Goal: Information Seeking & Learning: Check status

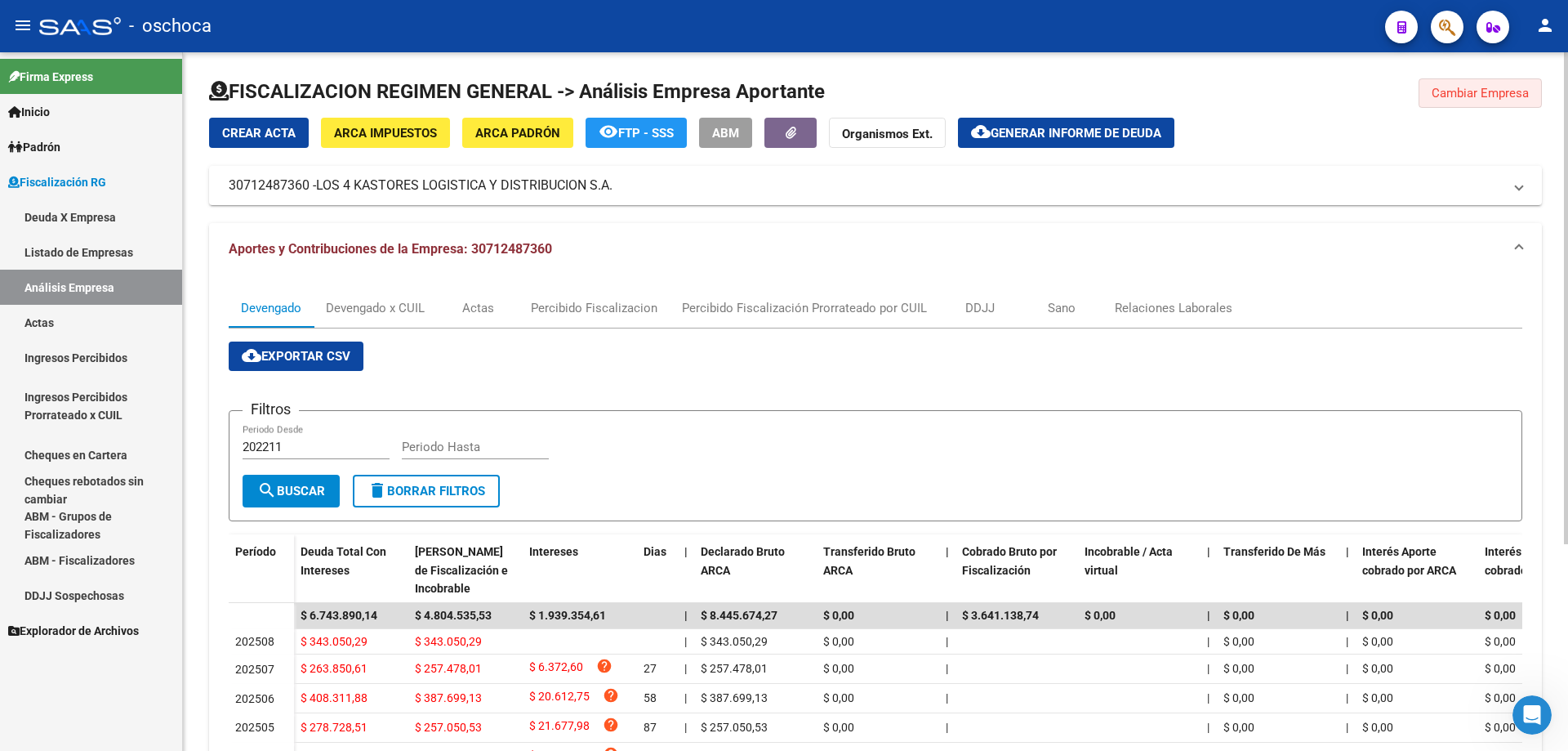
click at [1476, 99] on span "Cambiar Empresa" at bounding box center [1480, 93] width 97 height 14
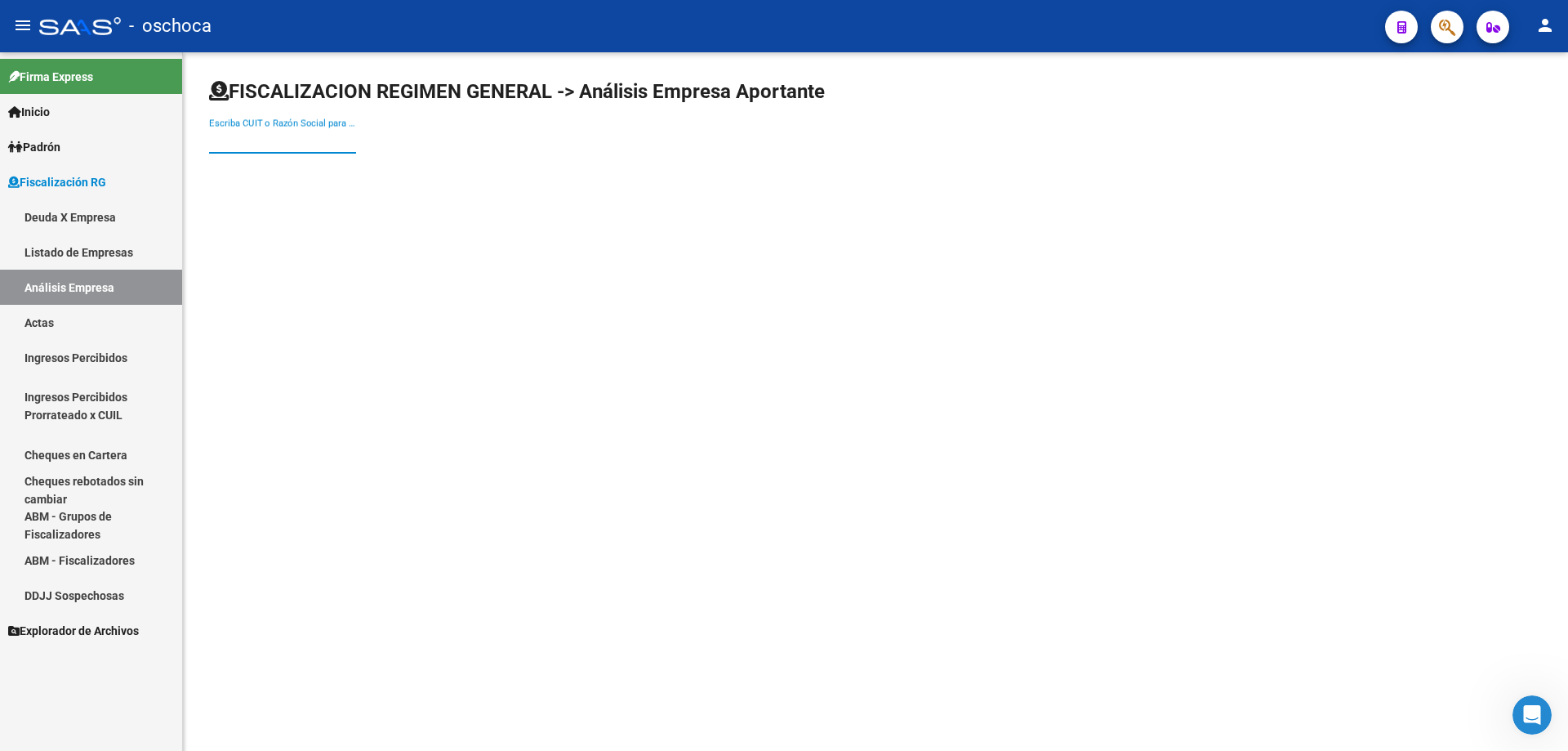
click at [251, 136] on input "Escriba CUIT o Razón Social para buscar" at bounding box center [282, 140] width 147 height 14
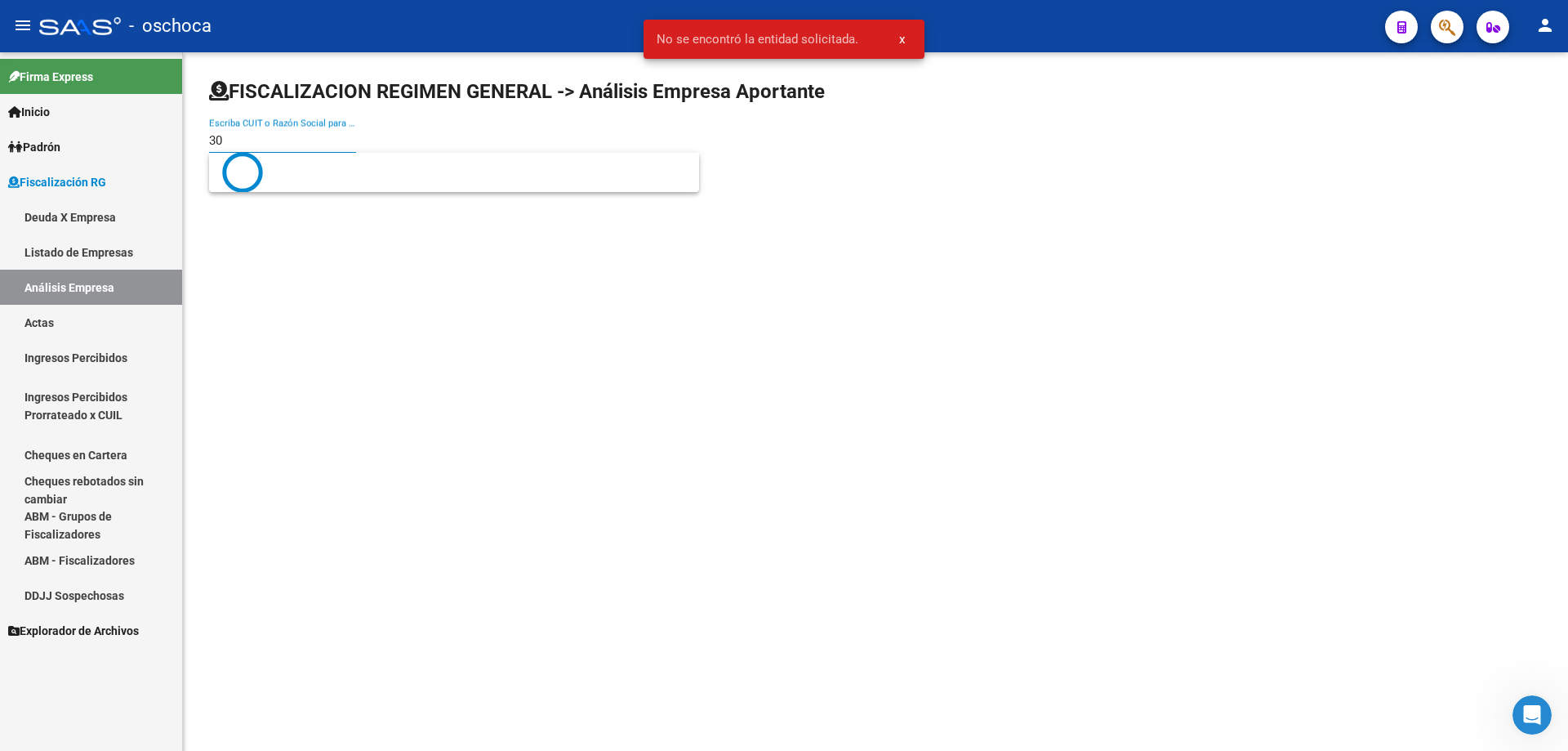
type input "3"
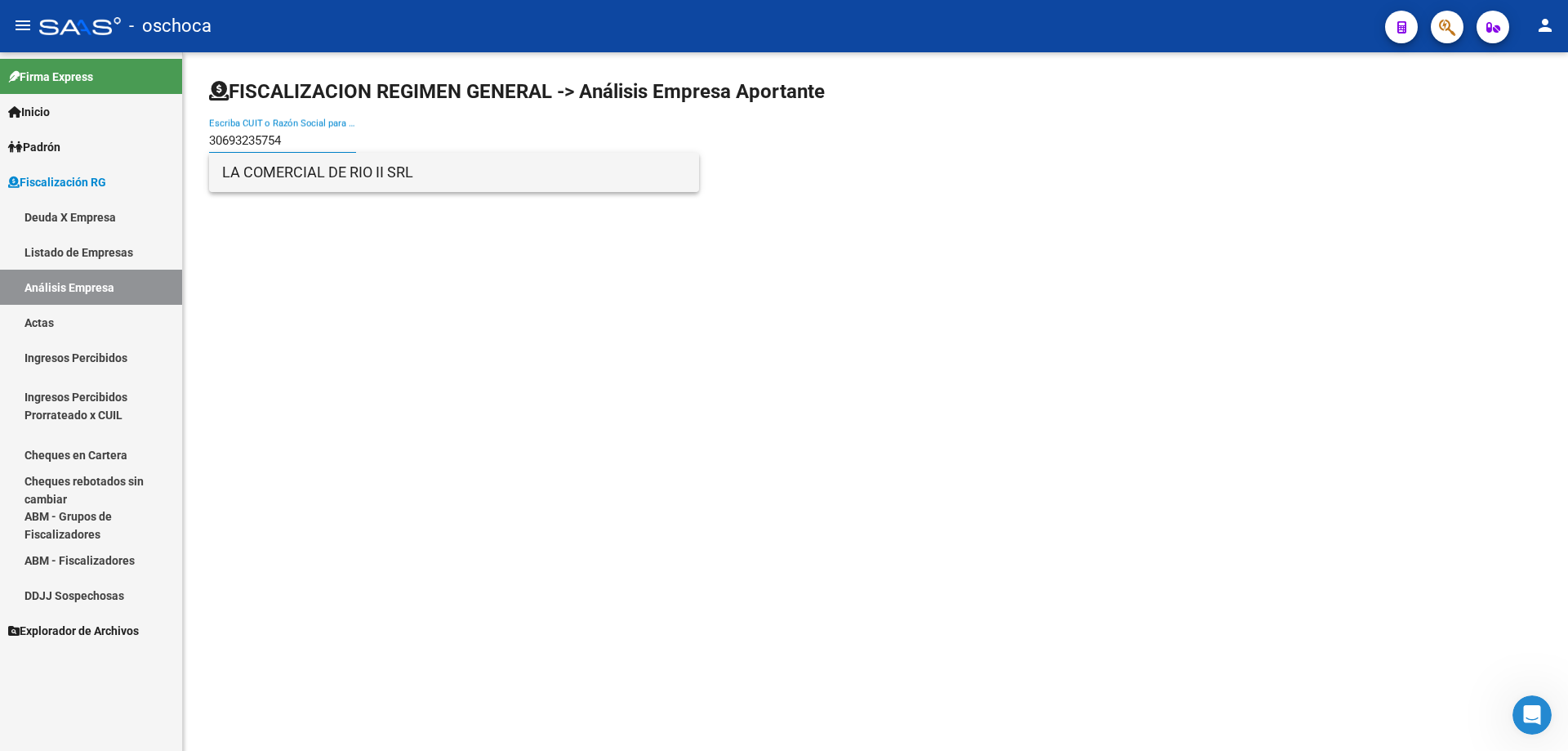
type input "30693235754"
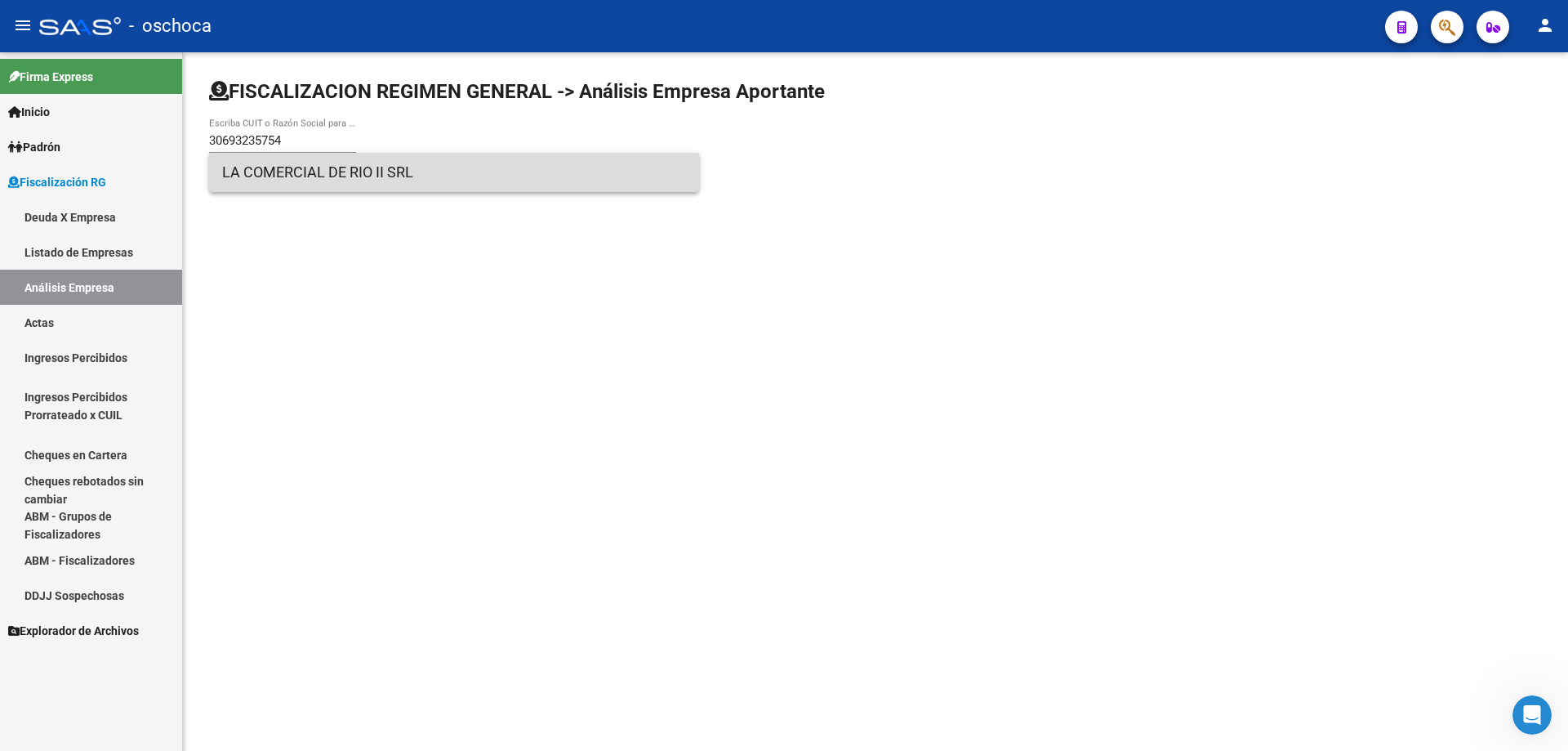
click at [419, 165] on span "LA COMERCIAL DE RIO II SRL" at bounding box center [454, 172] width 464 height 39
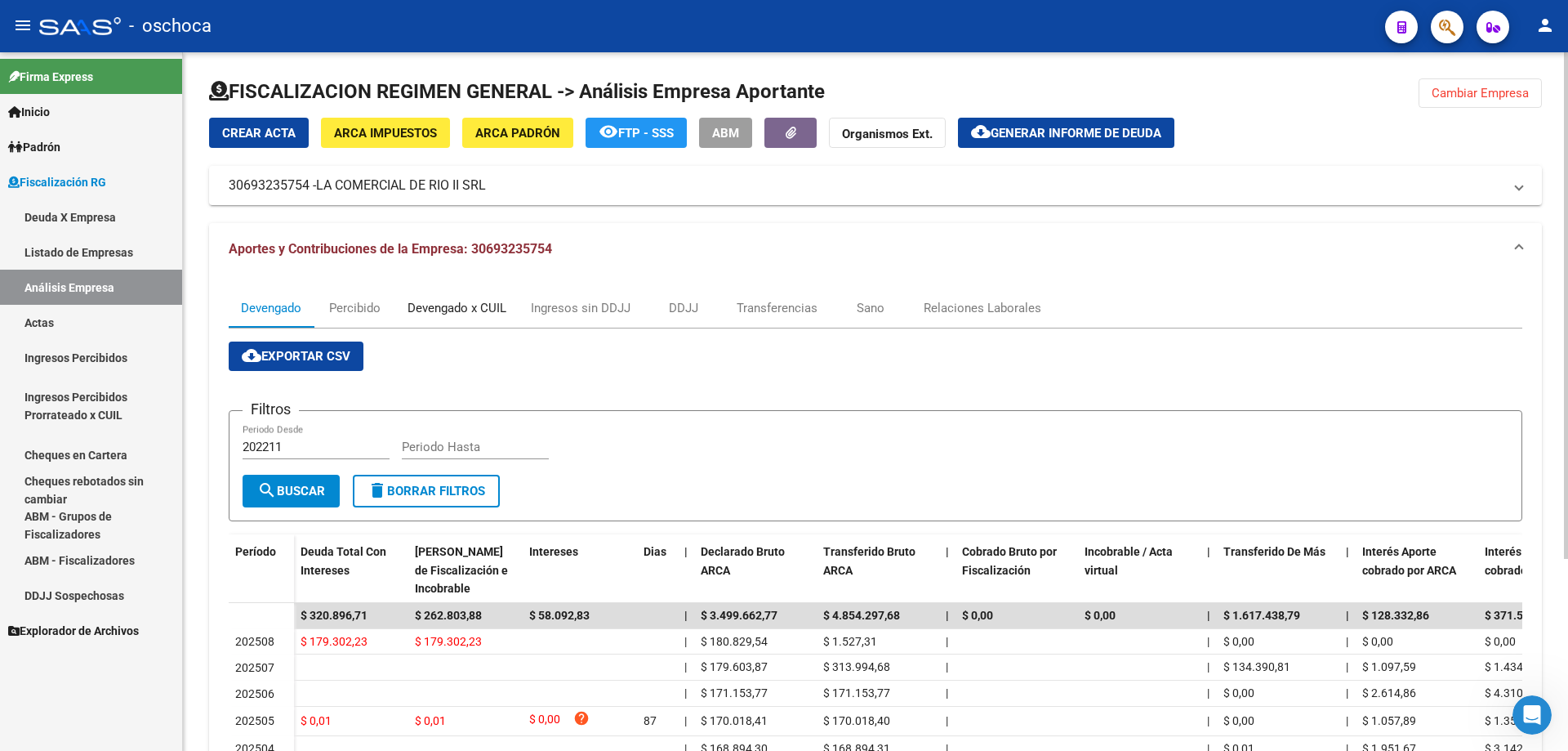
click at [462, 315] on div "Devengado x CUIL" at bounding box center [457, 308] width 99 height 18
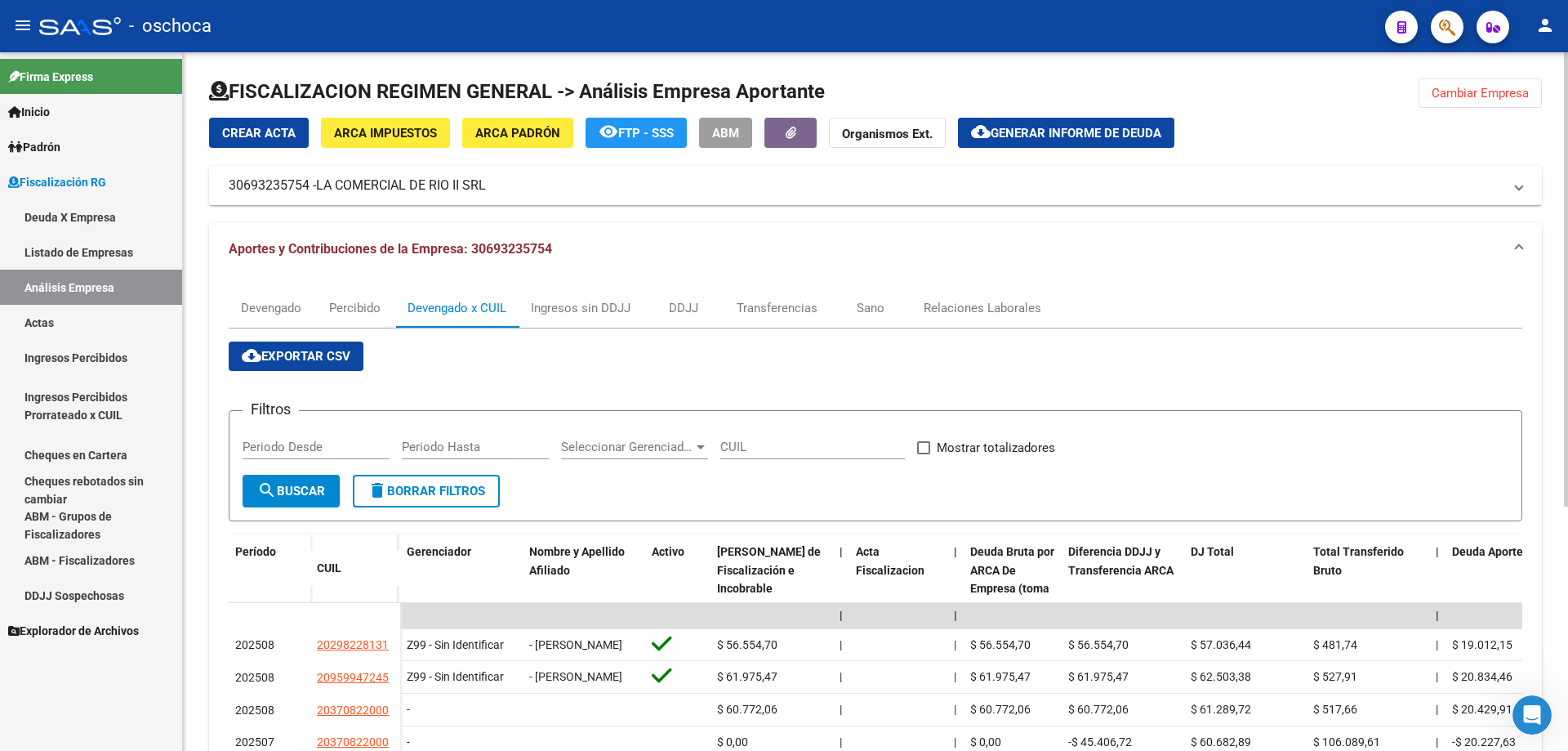
click at [1233, 262] on mat-expansion-panel-header "Aportes y Contribuciones de la Empresa: 30693235754" at bounding box center [875, 249] width 1333 height 52
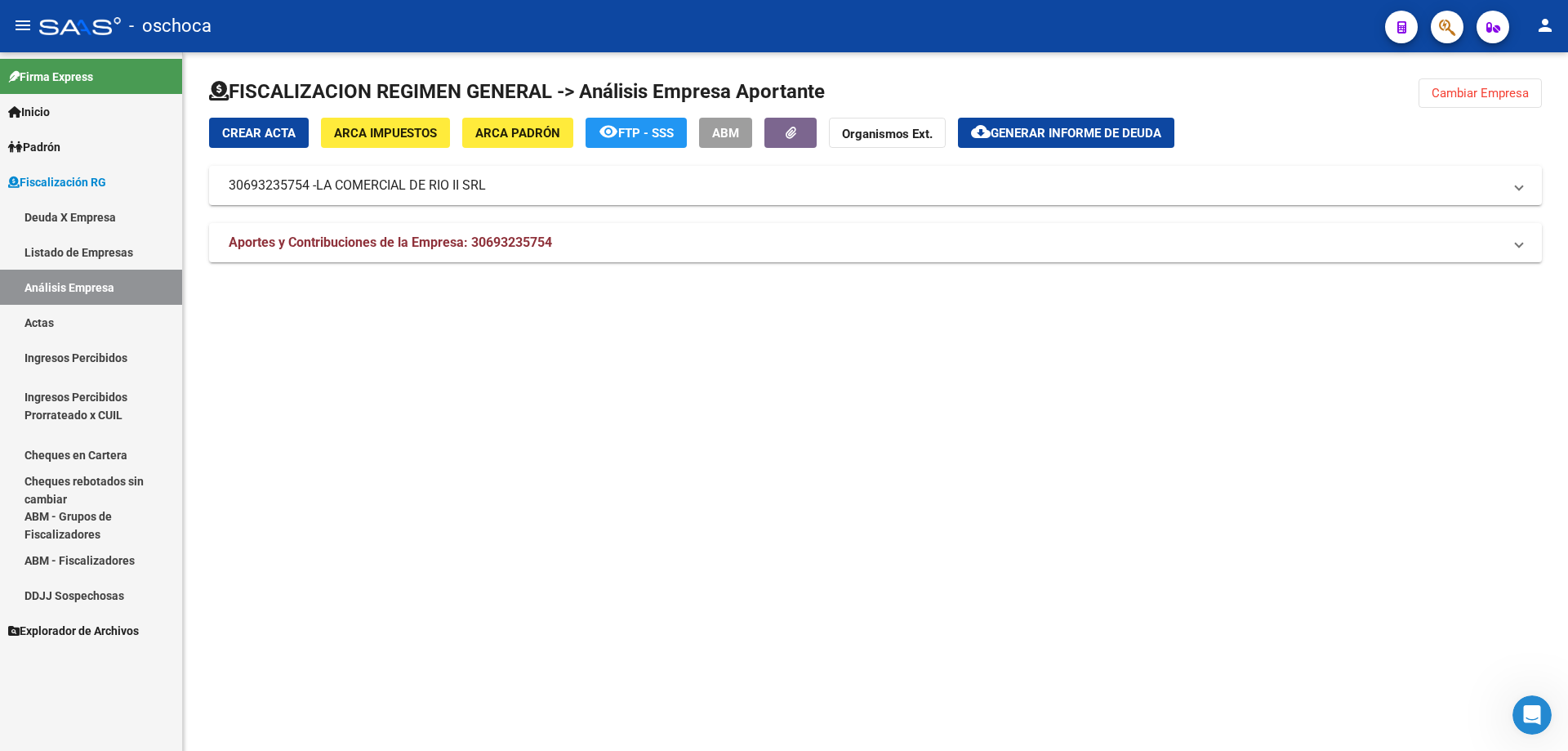
click at [1499, 95] on span "Cambiar Empresa" at bounding box center [1480, 93] width 97 height 14
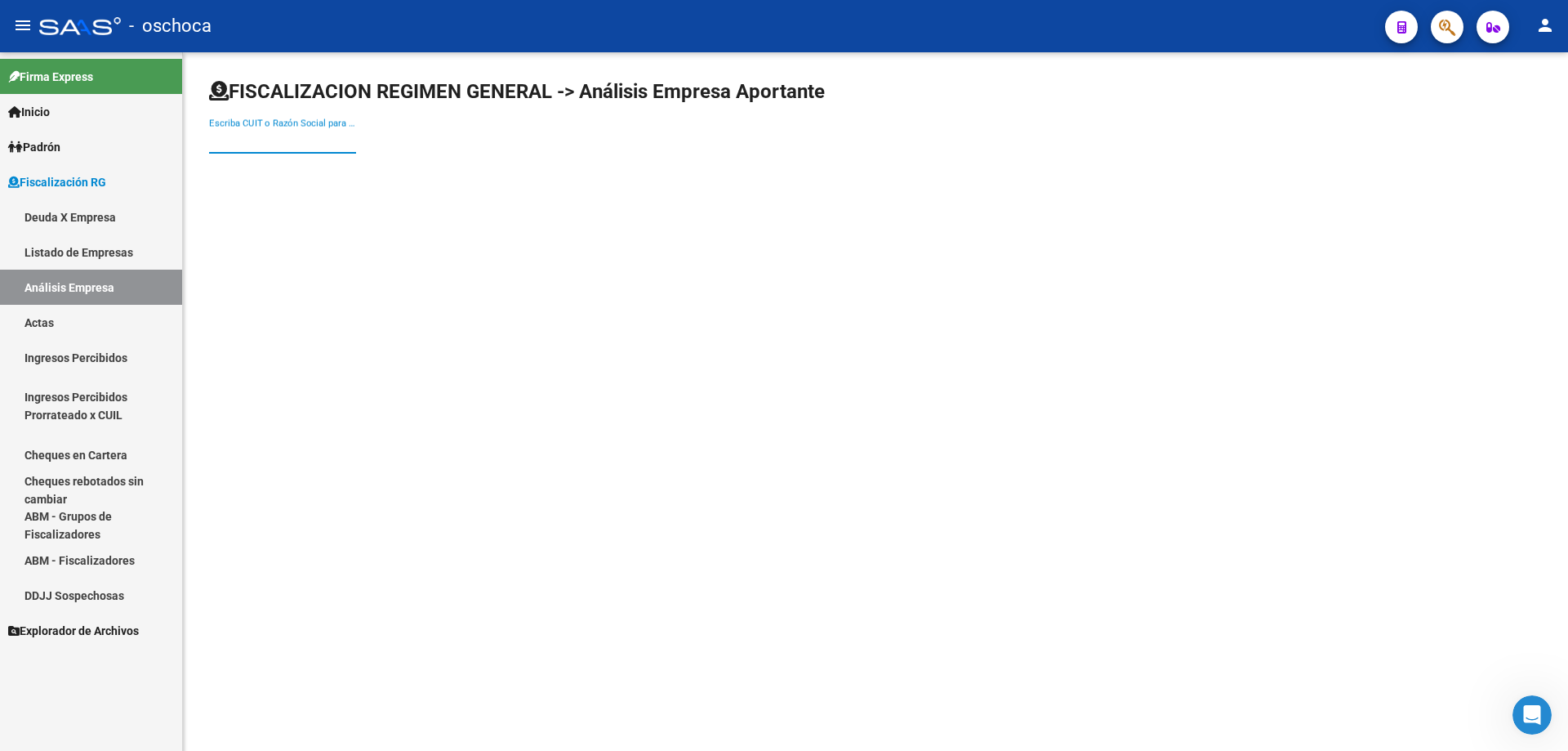
click at [230, 139] on input "Escriba CUIT o Razón Social para buscar" at bounding box center [282, 140] width 147 height 14
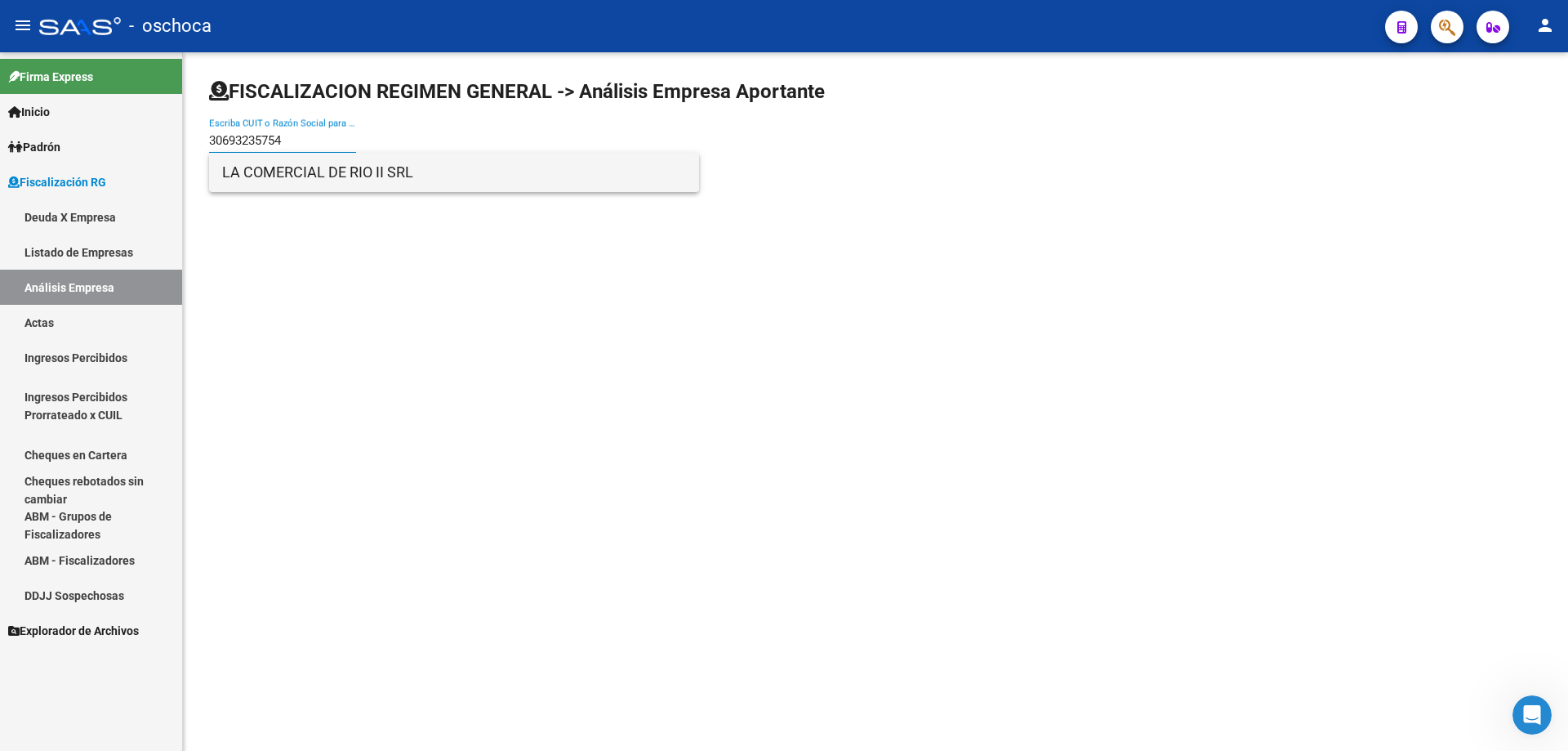
type input "30693235754"
click at [361, 186] on span "LA COMERCIAL DE RIO II SRL" at bounding box center [454, 172] width 464 height 39
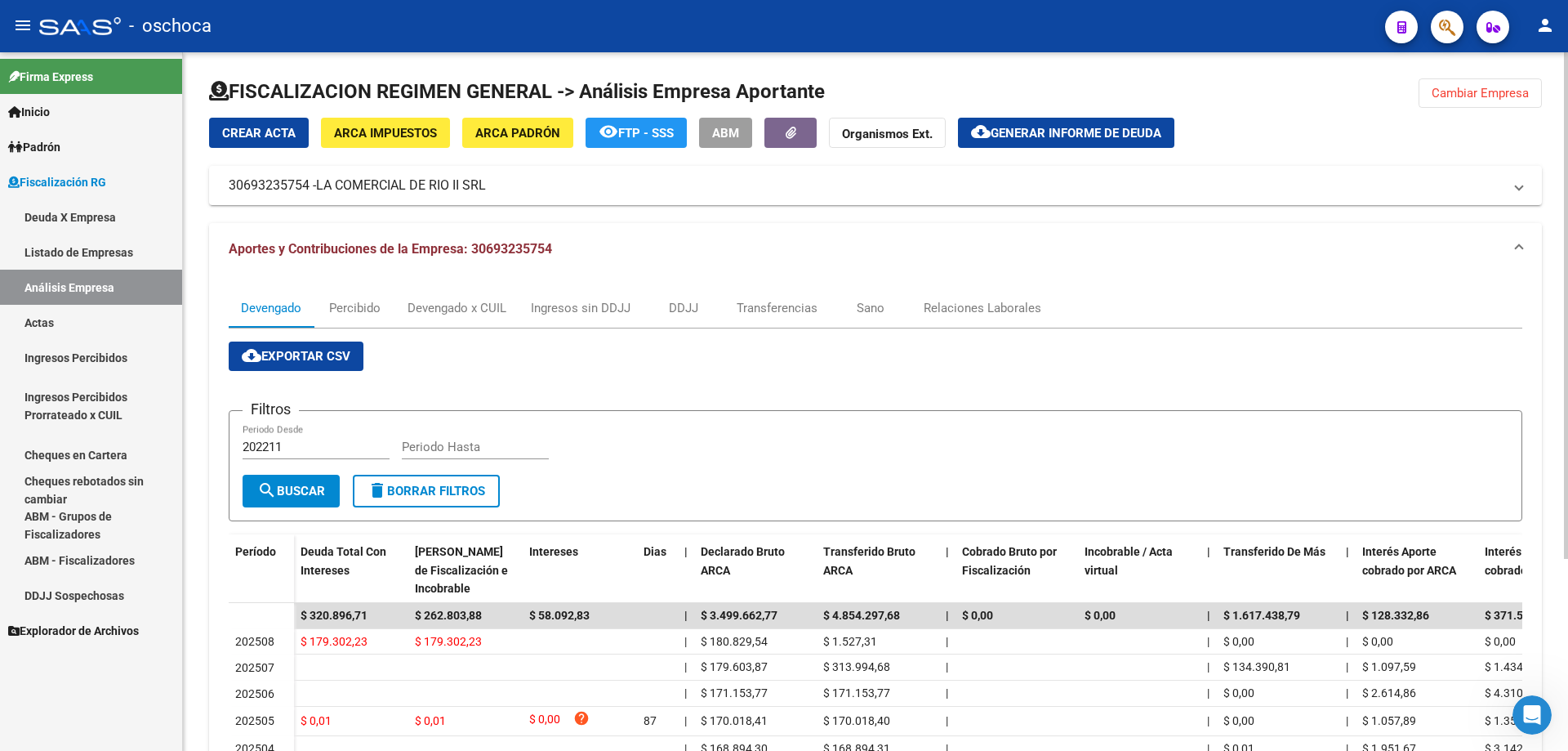
scroll to position [245, 0]
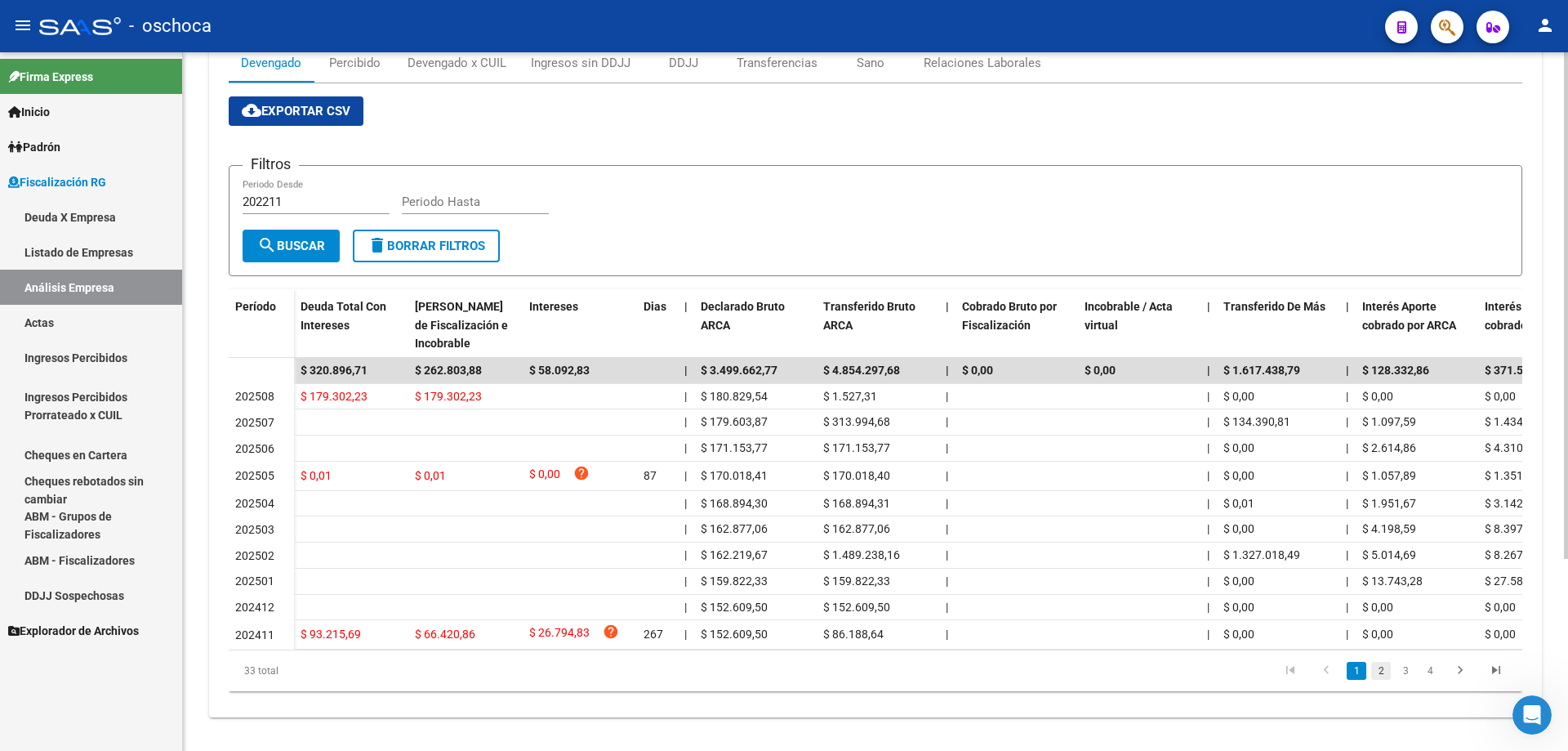
click at [1380, 679] on link "2" at bounding box center [1381, 670] width 20 height 18
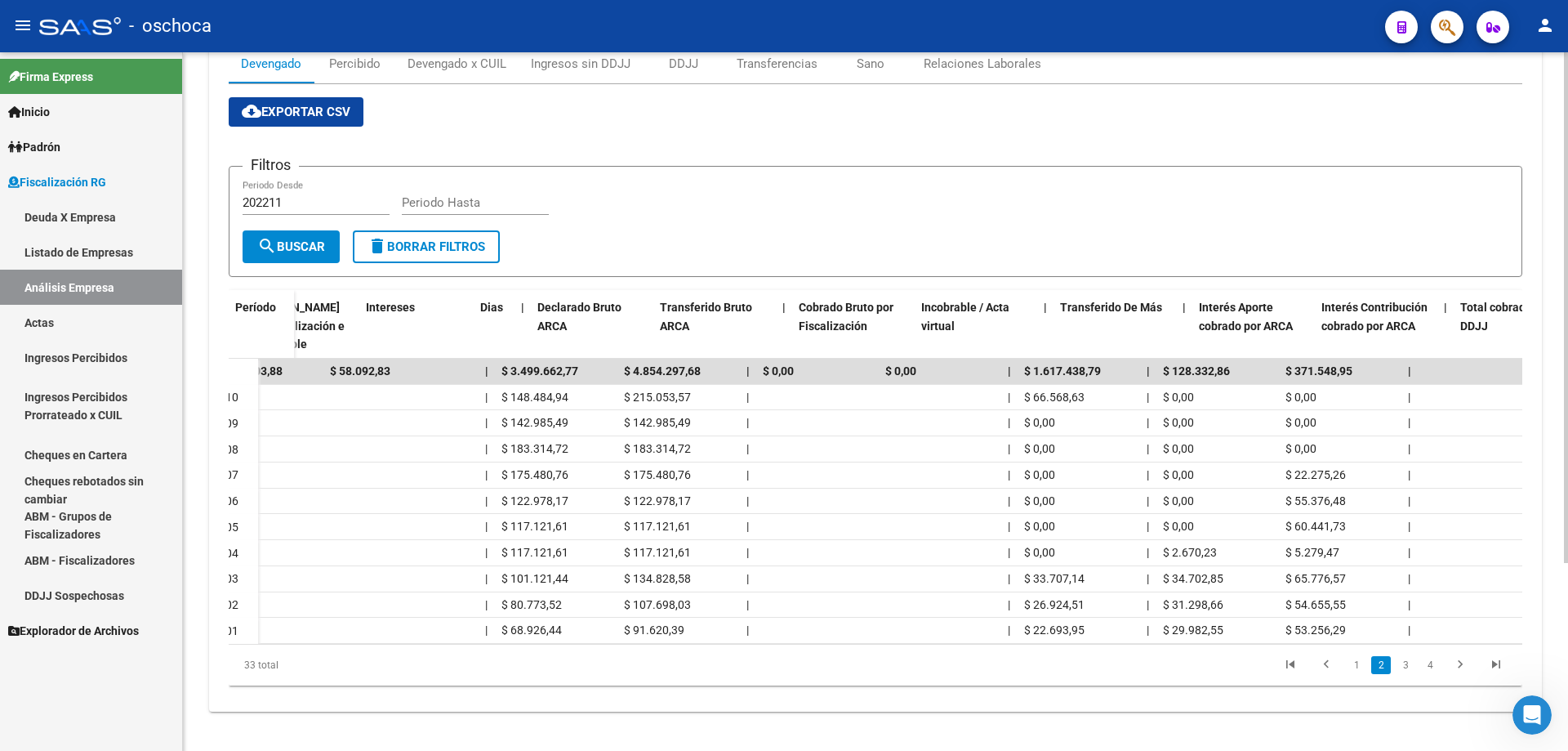
scroll to position [0, 0]
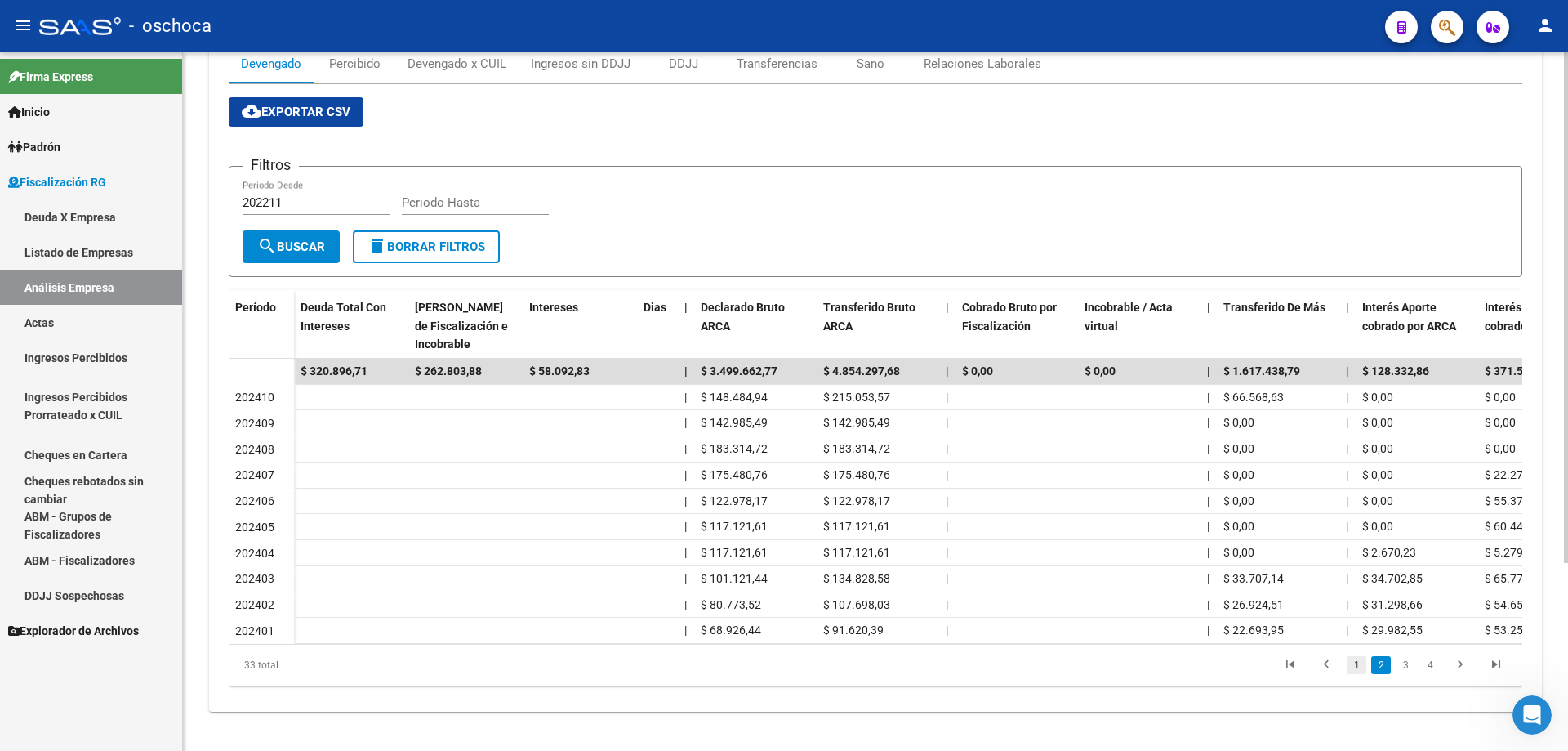
click at [1362, 674] on link "1" at bounding box center [1356, 665] width 20 height 18
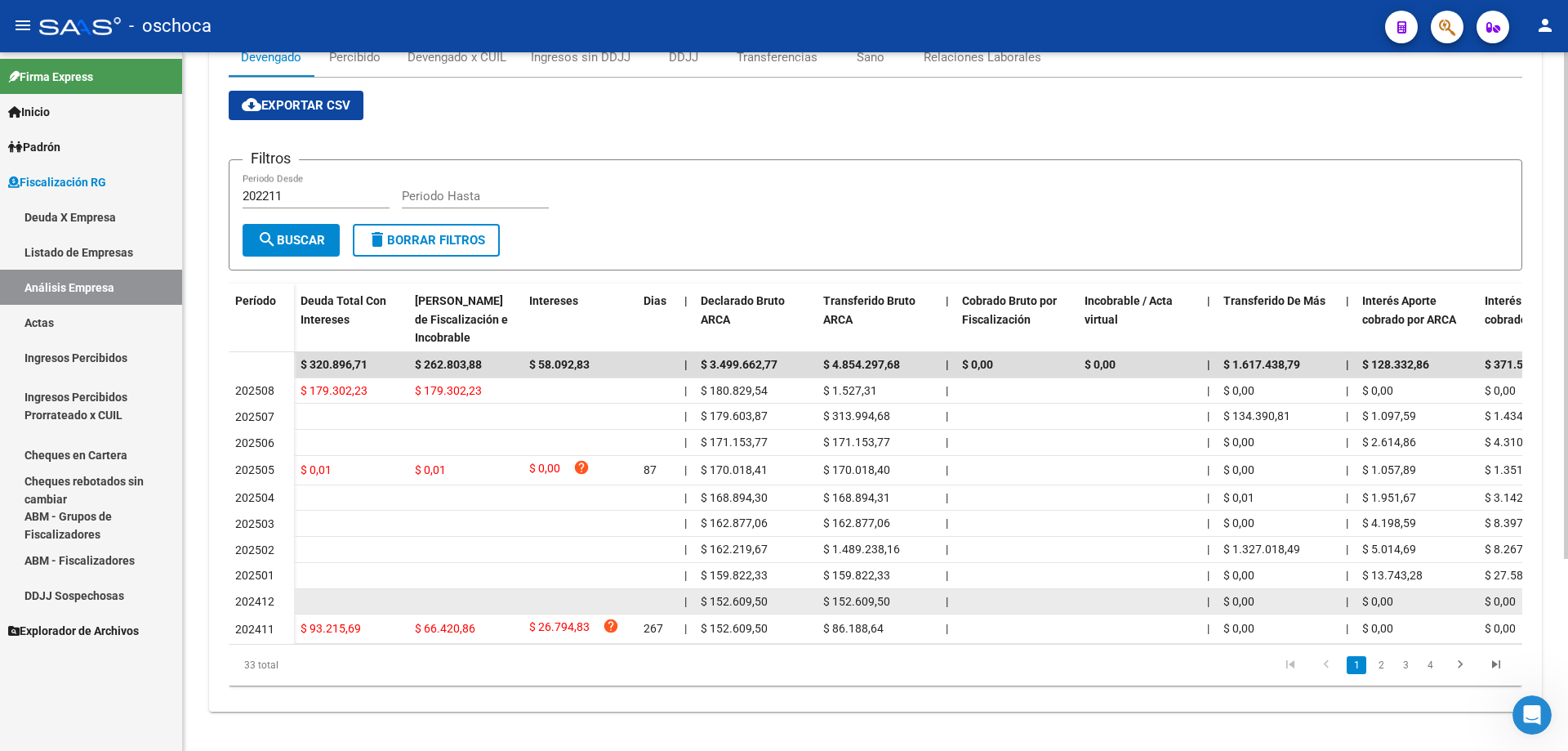
scroll to position [245, 0]
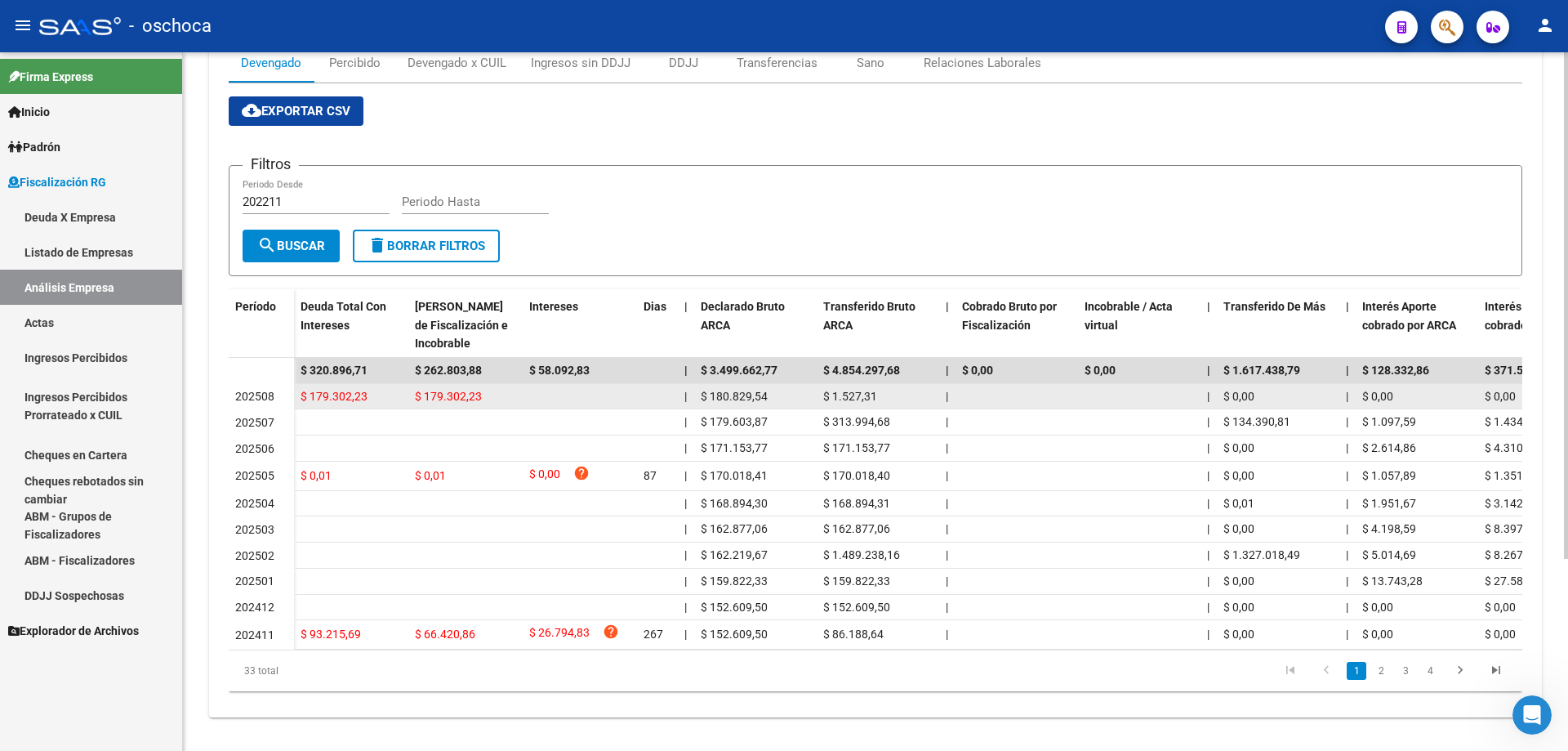
click at [257, 405] on div "202508" at bounding box center [261, 396] width 52 height 19
click at [257, 404] on div "202508" at bounding box center [261, 396] width 52 height 19
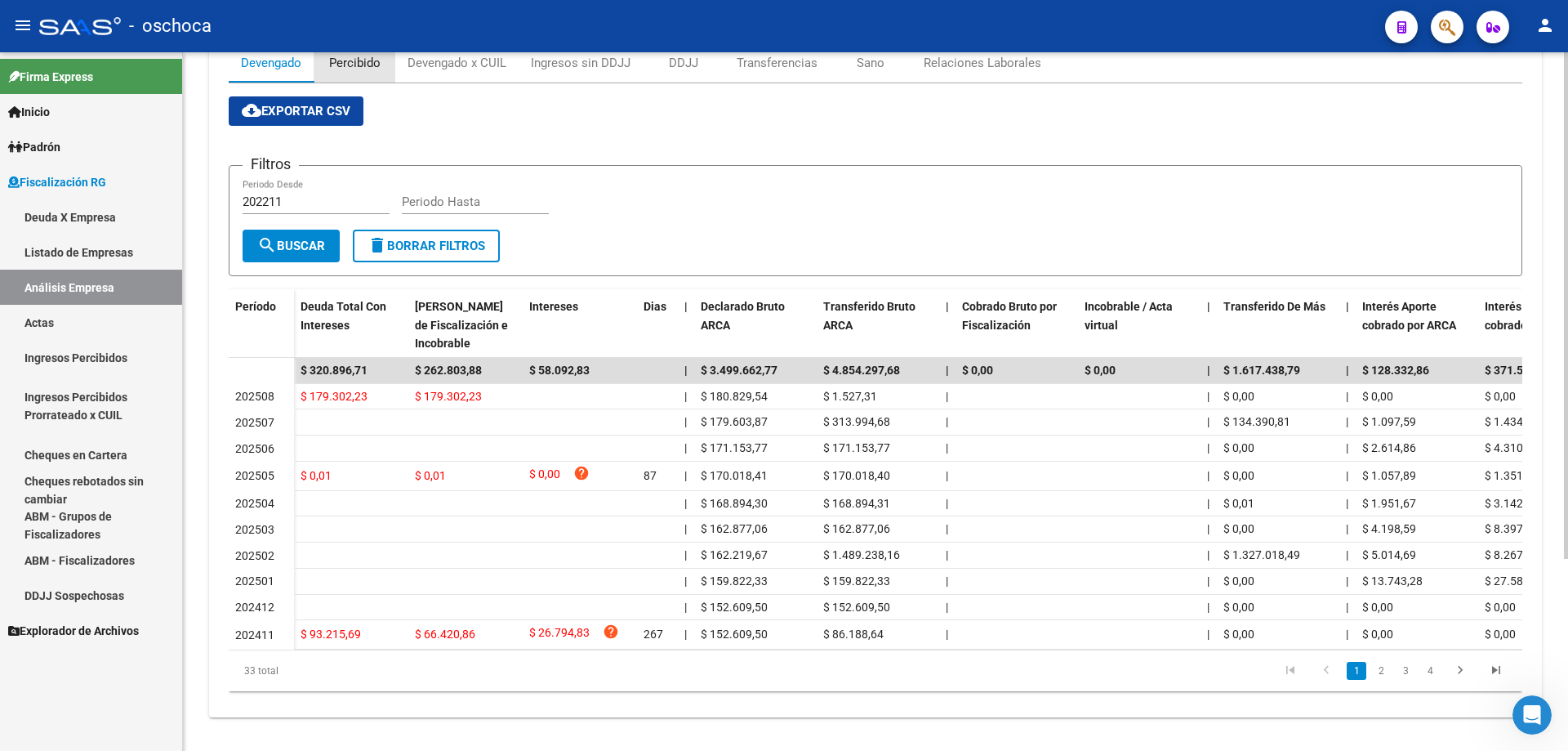
click at [362, 66] on div "Percibido" at bounding box center [355, 62] width 51 height 18
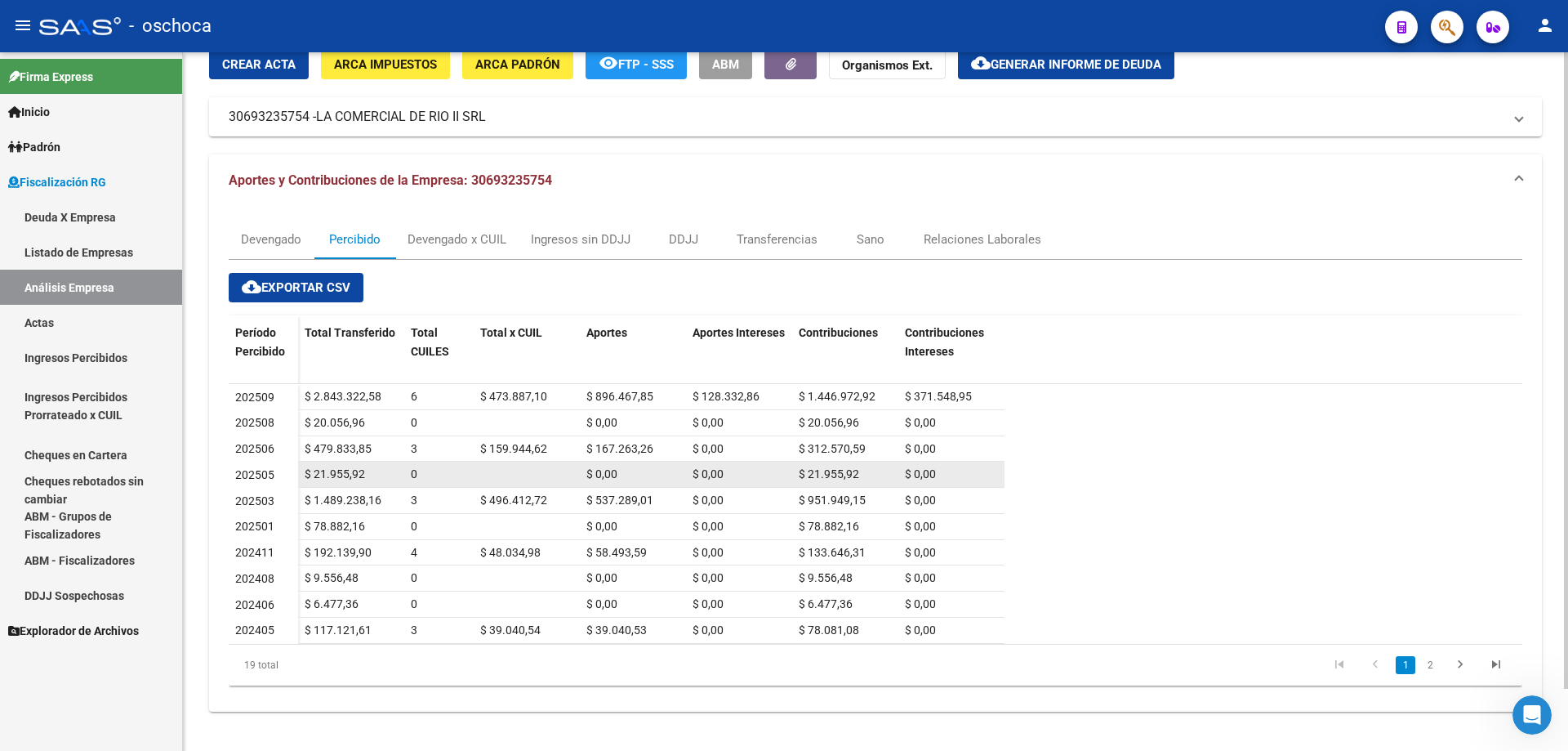
scroll to position [0, 0]
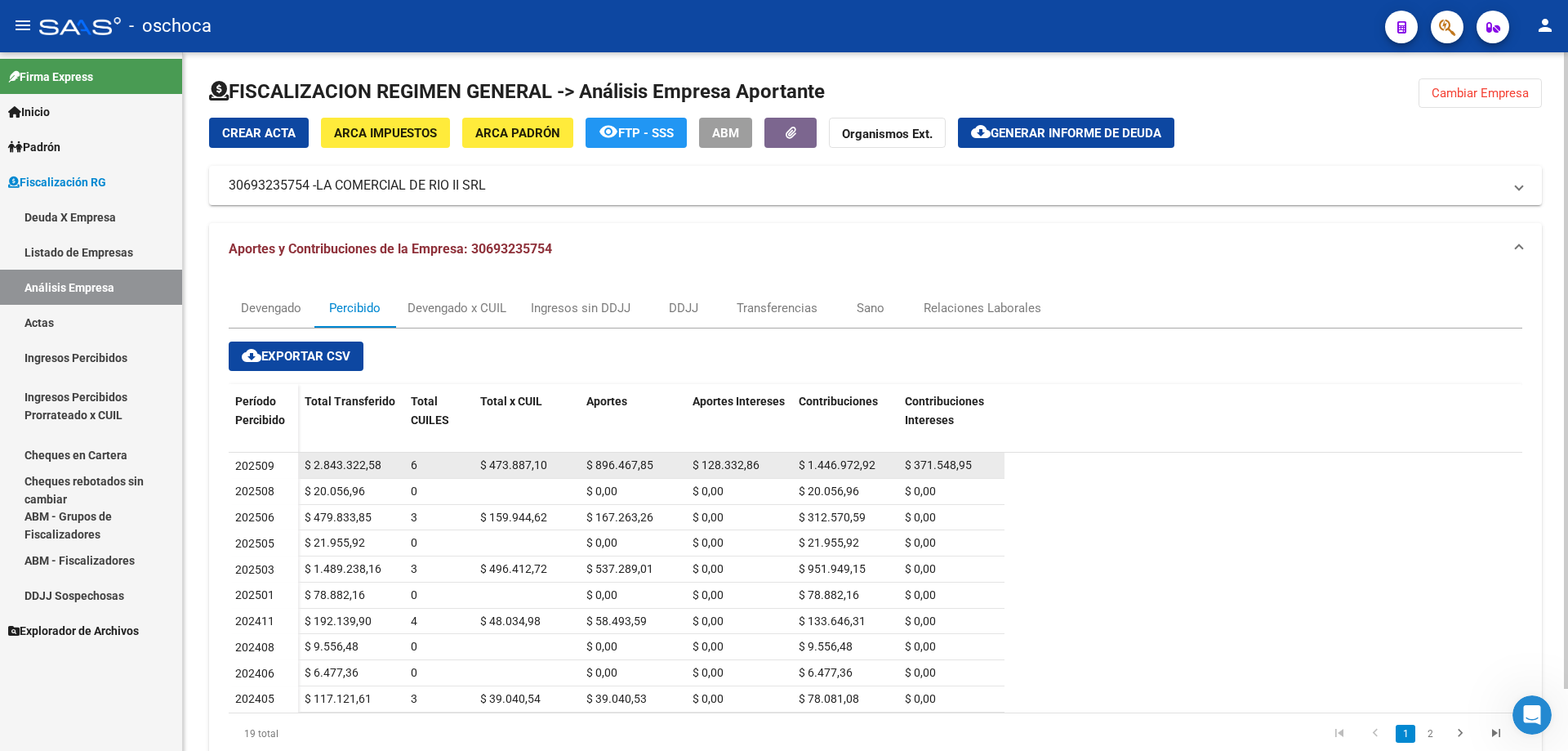
click at [259, 463] on span "202509" at bounding box center [255, 465] width 39 height 13
click at [422, 309] on div "Devengado x CUIL" at bounding box center [457, 308] width 99 height 18
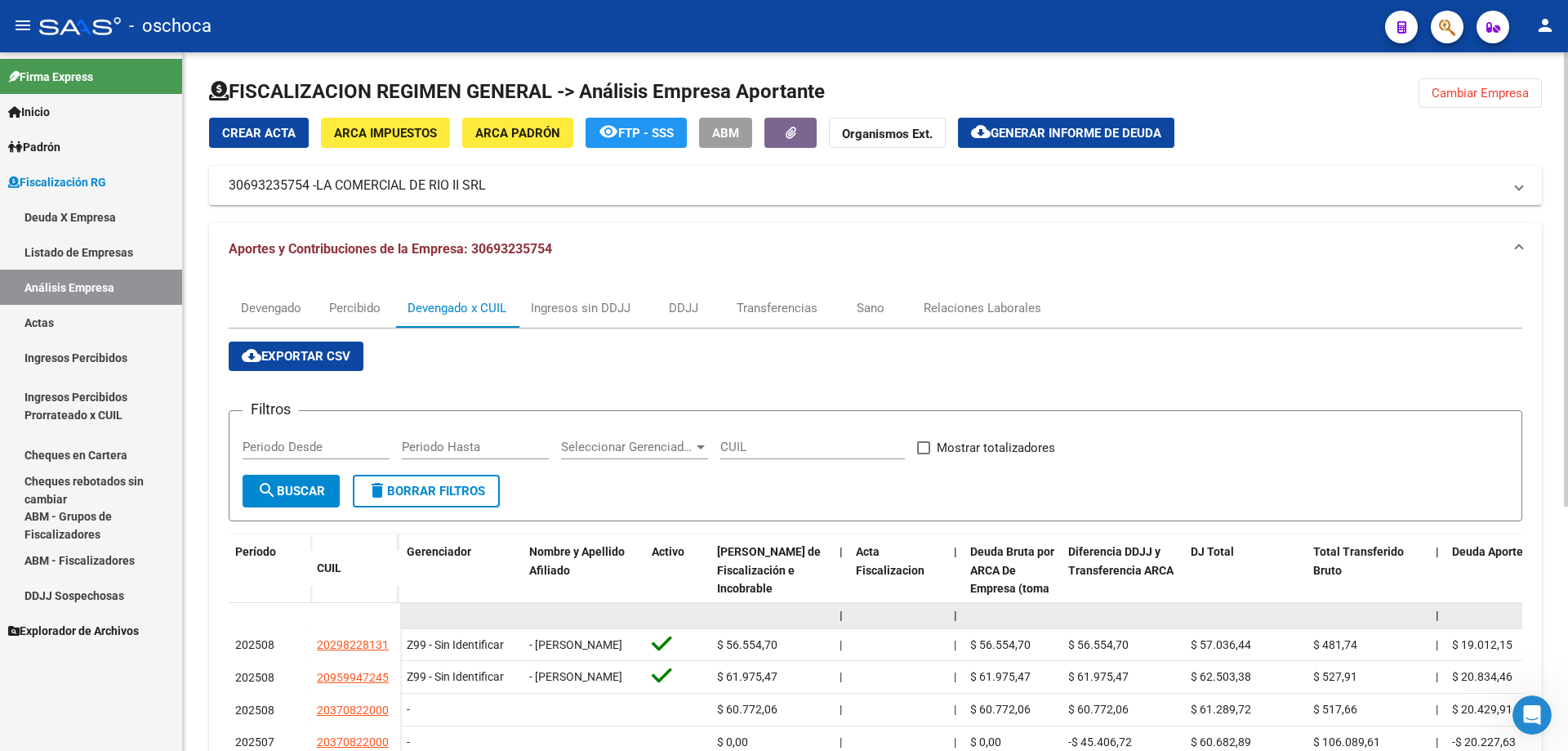
scroll to position [164, 0]
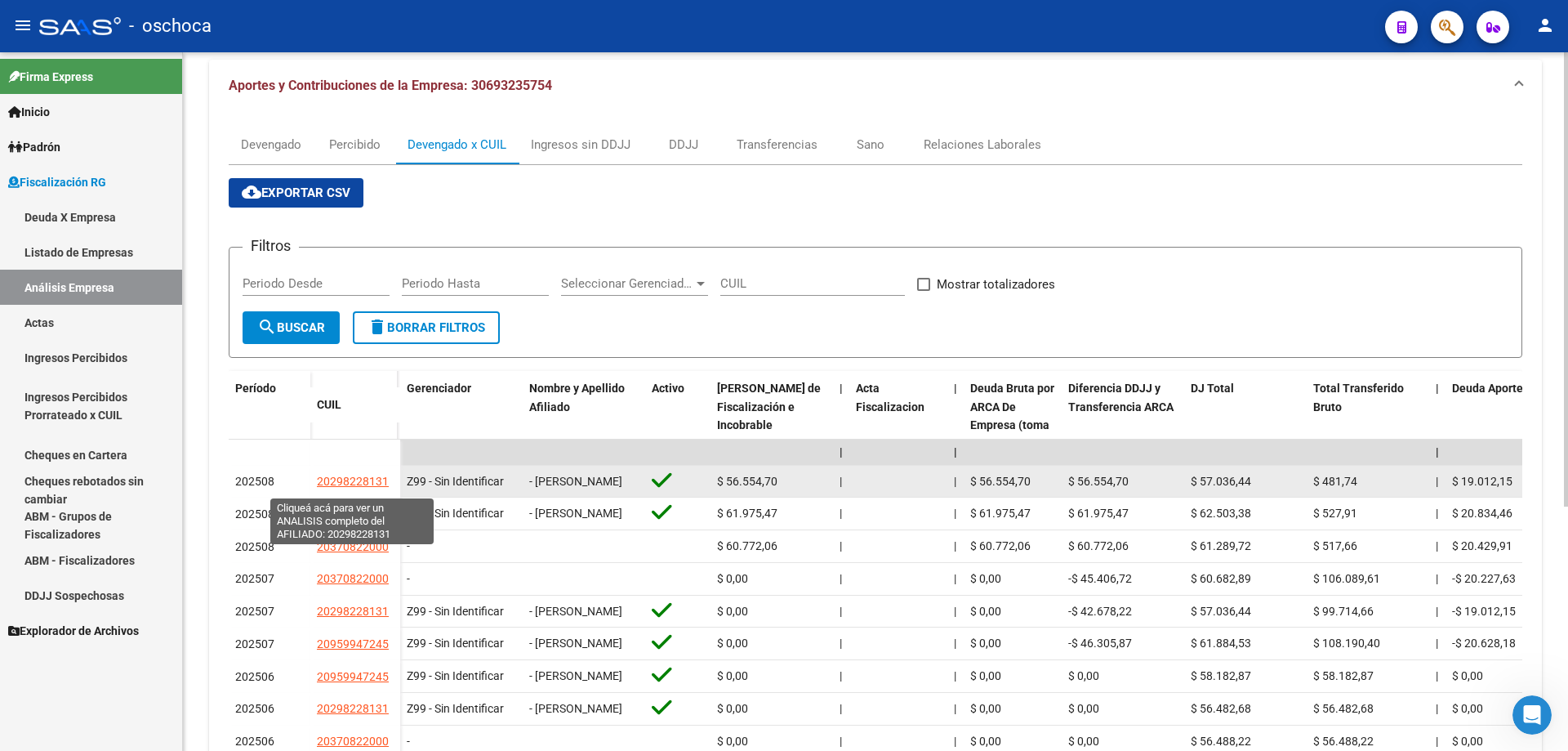
click at [354, 485] on span "20298228131" at bounding box center [353, 481] width 72 height 13
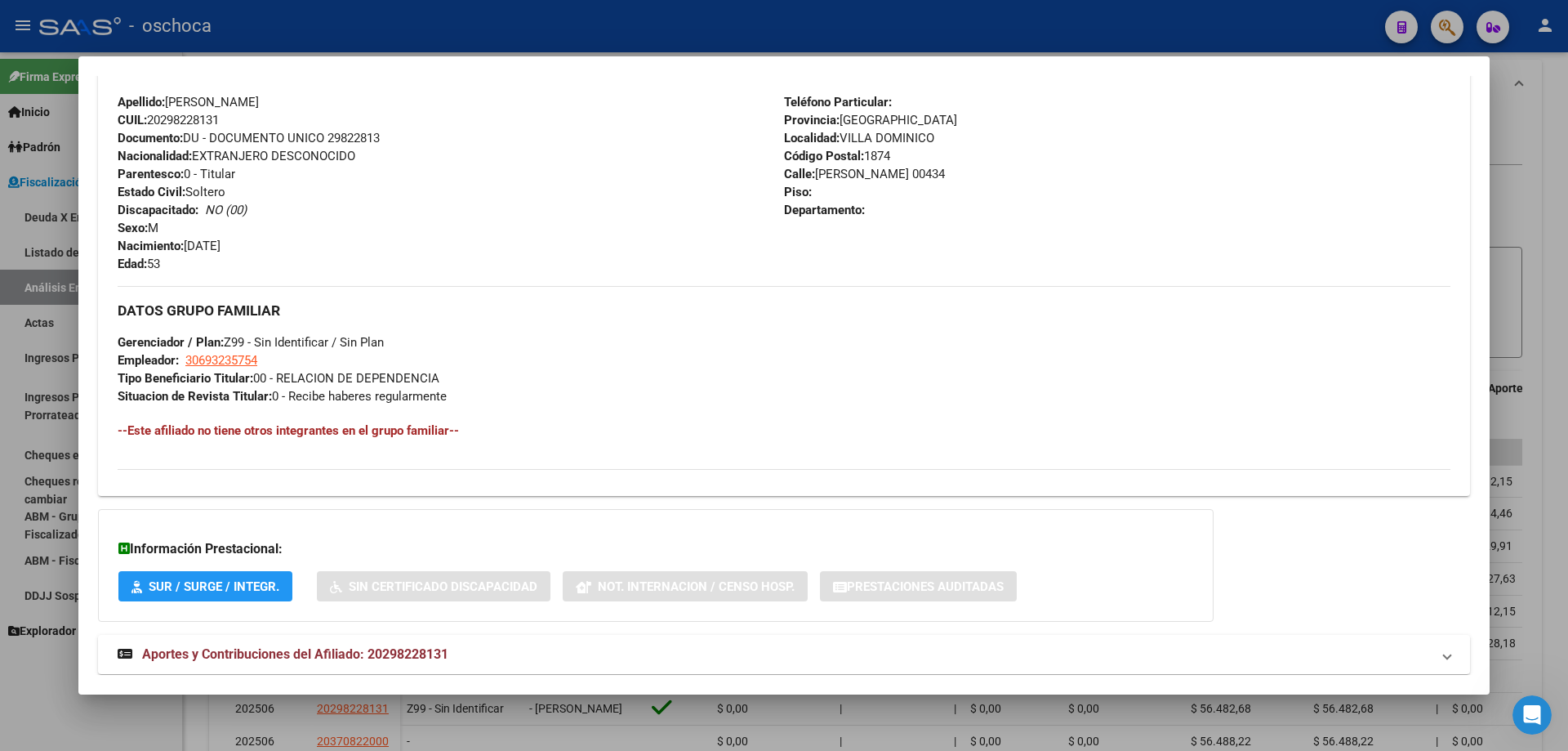
scroll to position [608, 0]
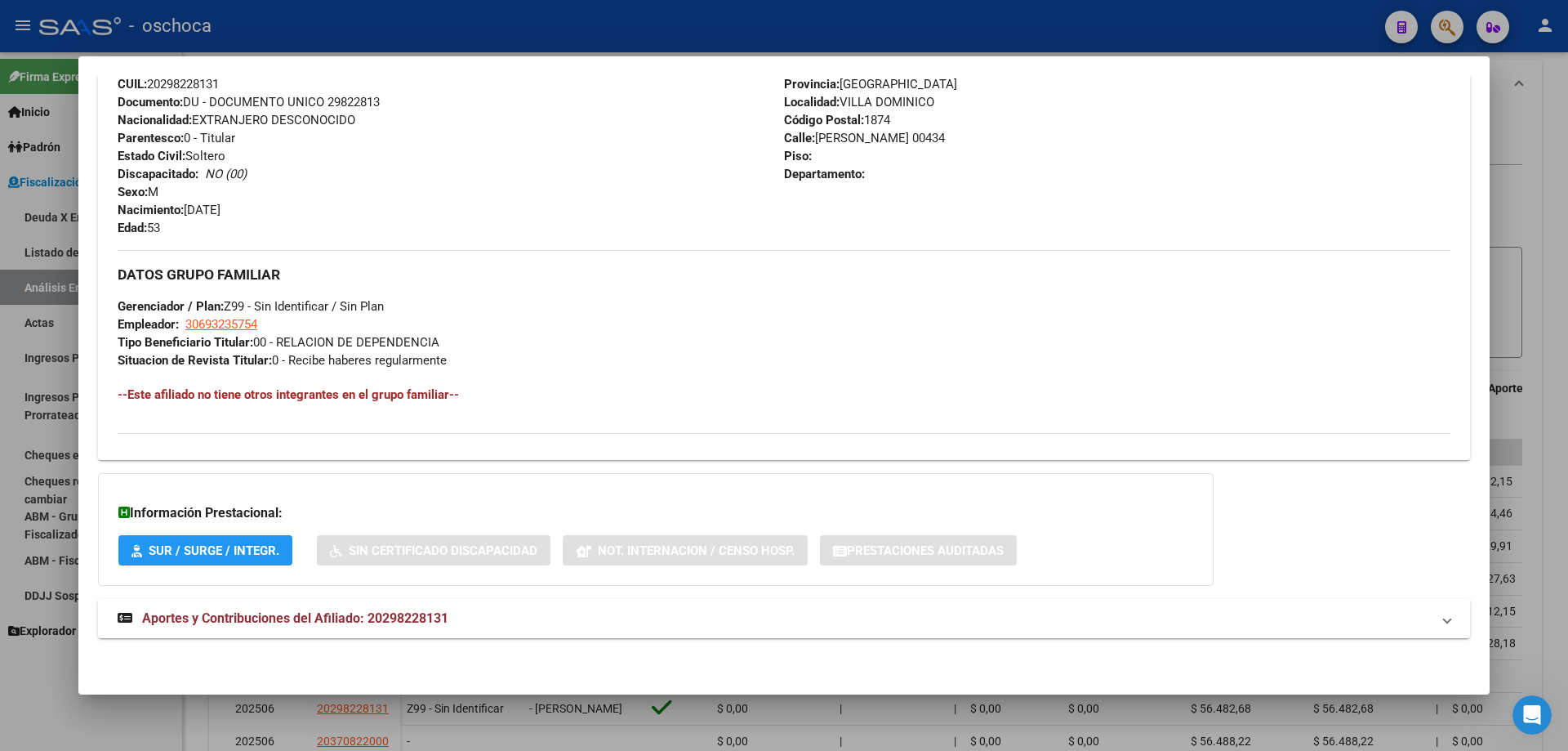
click at [303, 631] on mat-expansion-panel-header "Aportes y Contribuciones del Afiliado: 20298228131" at bounding box center [784, 618] width 1372 height 39
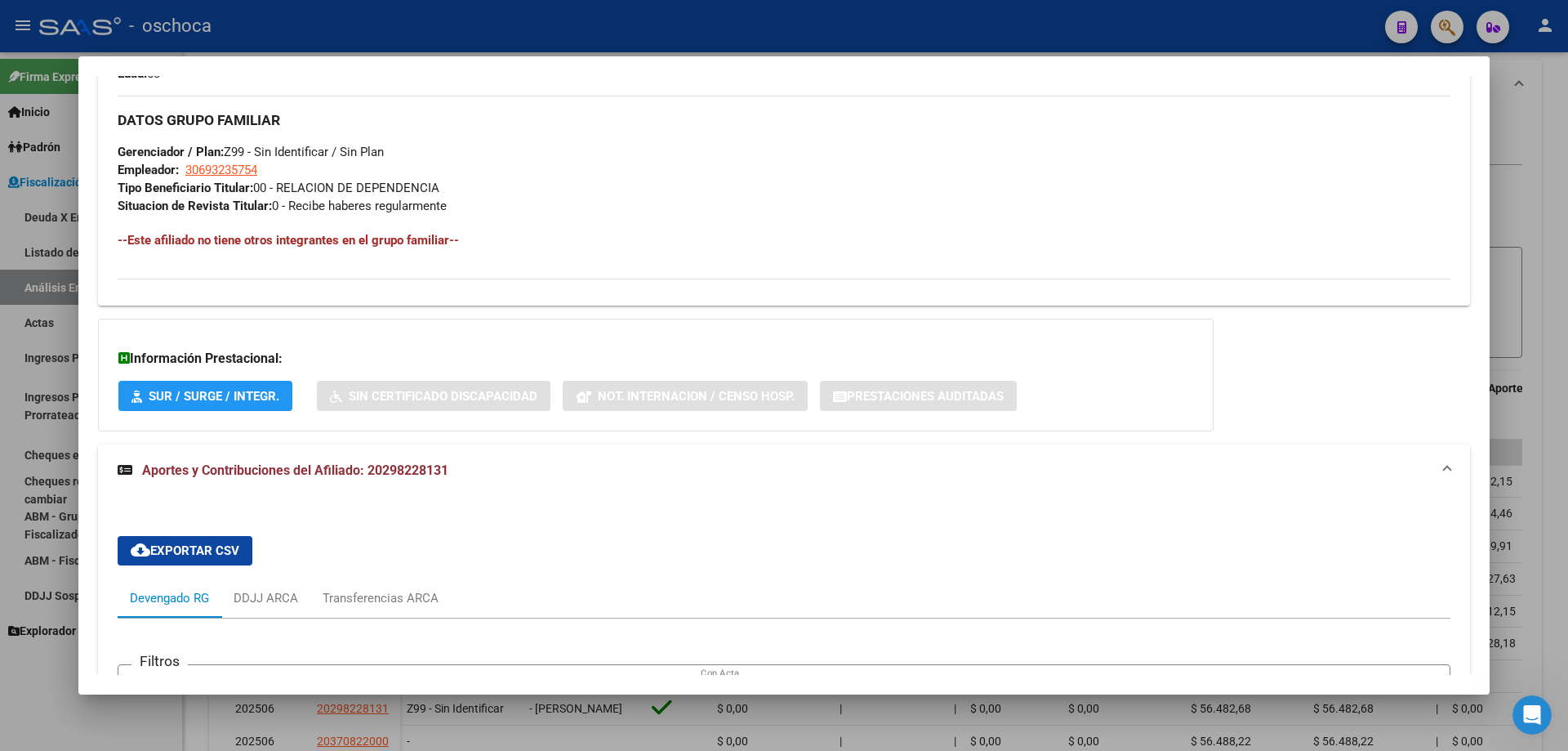
scroll to position [926, 0]
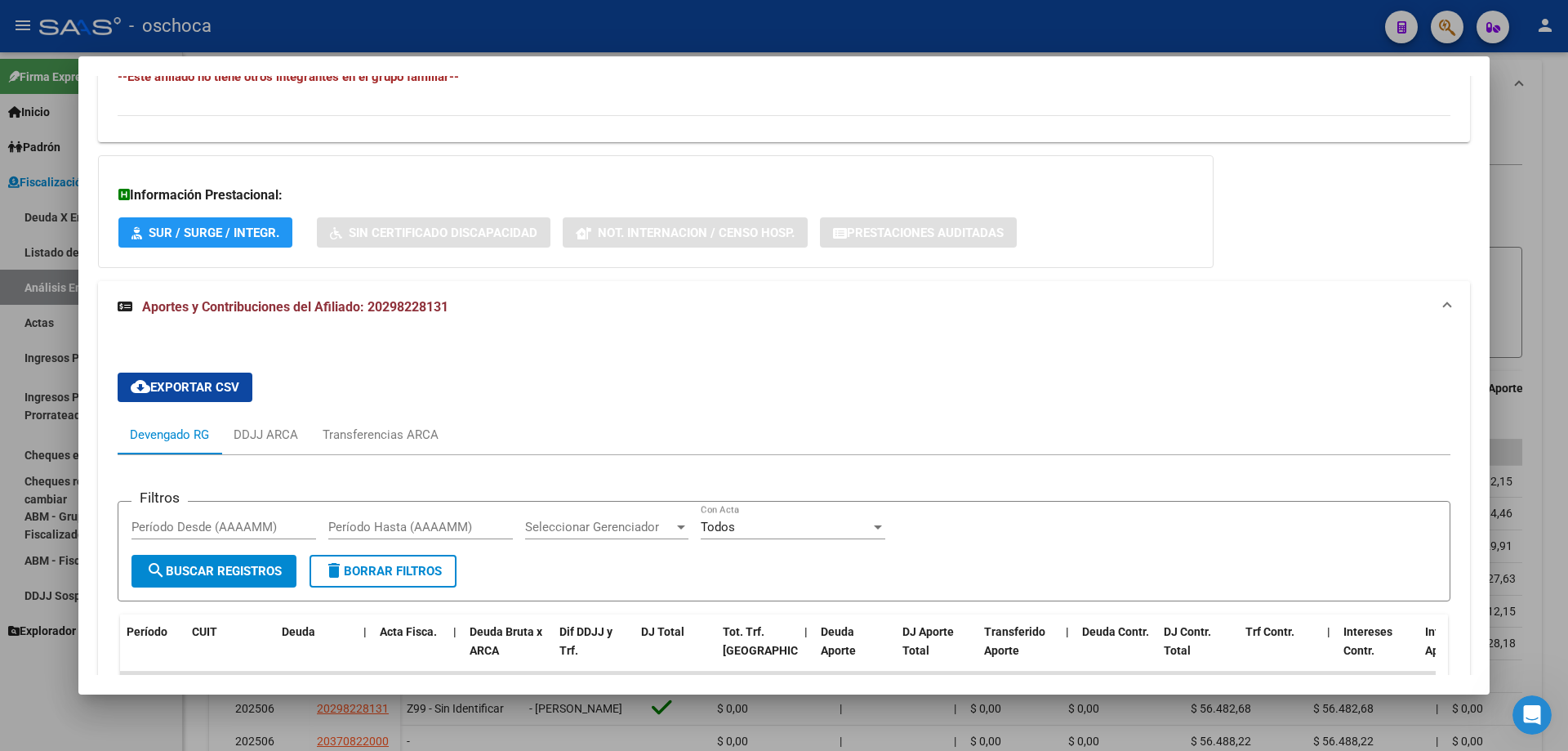
click at [195, 311] on span "Aportes y Contribuciones del Afiliado: 20298228131" at bounding box center [295, 307] width 306 height 15
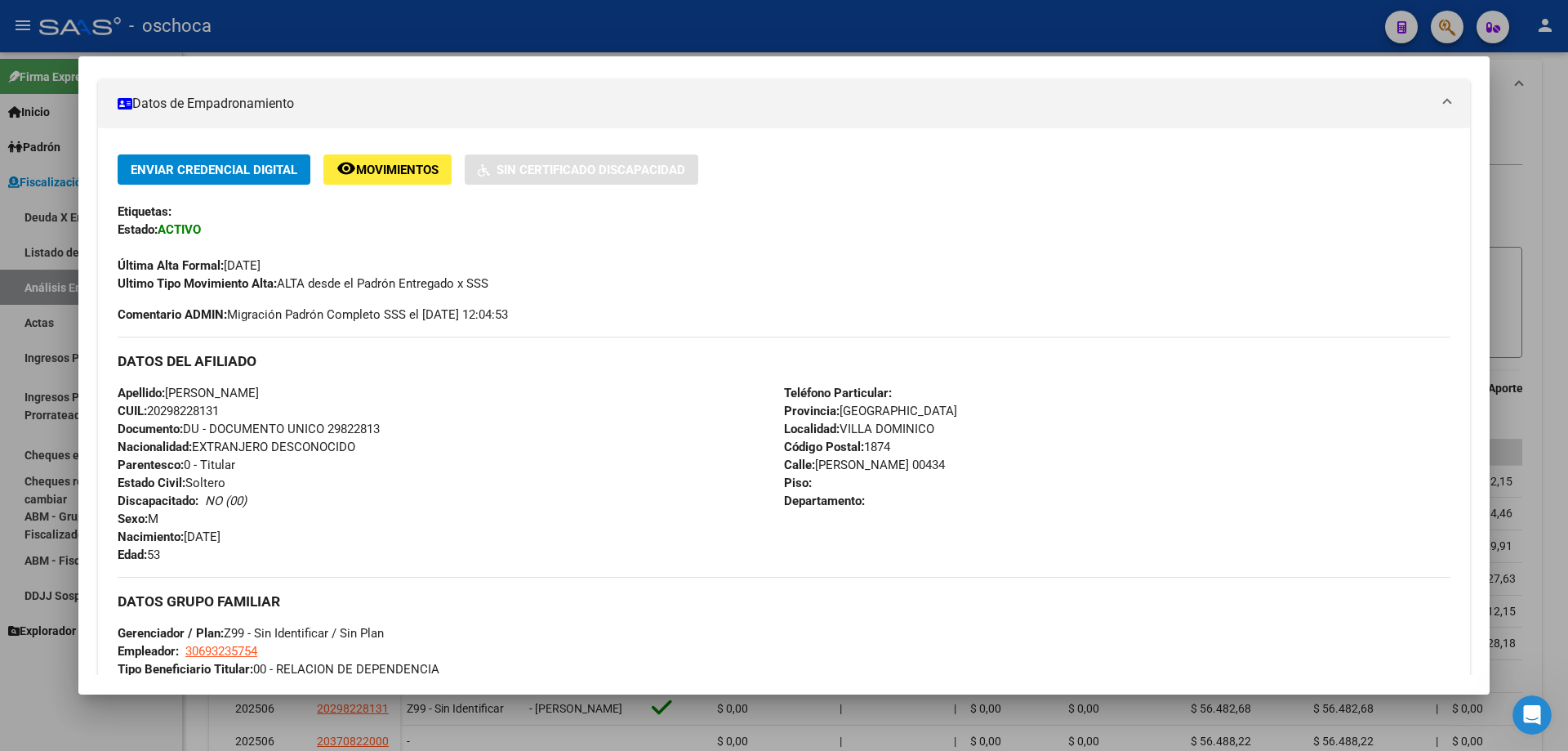
scroll to position [0, 0]
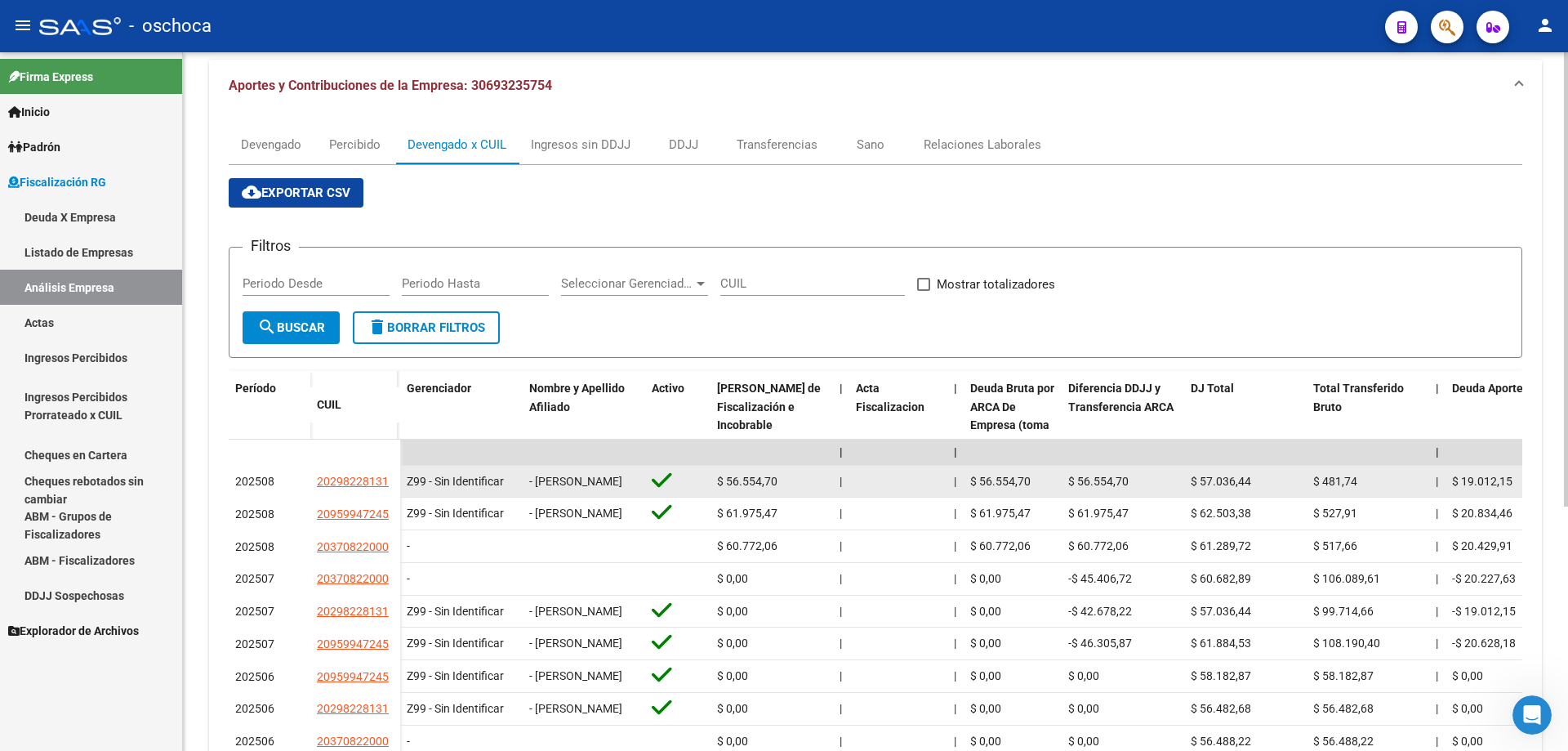
click at [335, 488] on span "20298228131" at bounding box center [353, 481] width 72 height 13
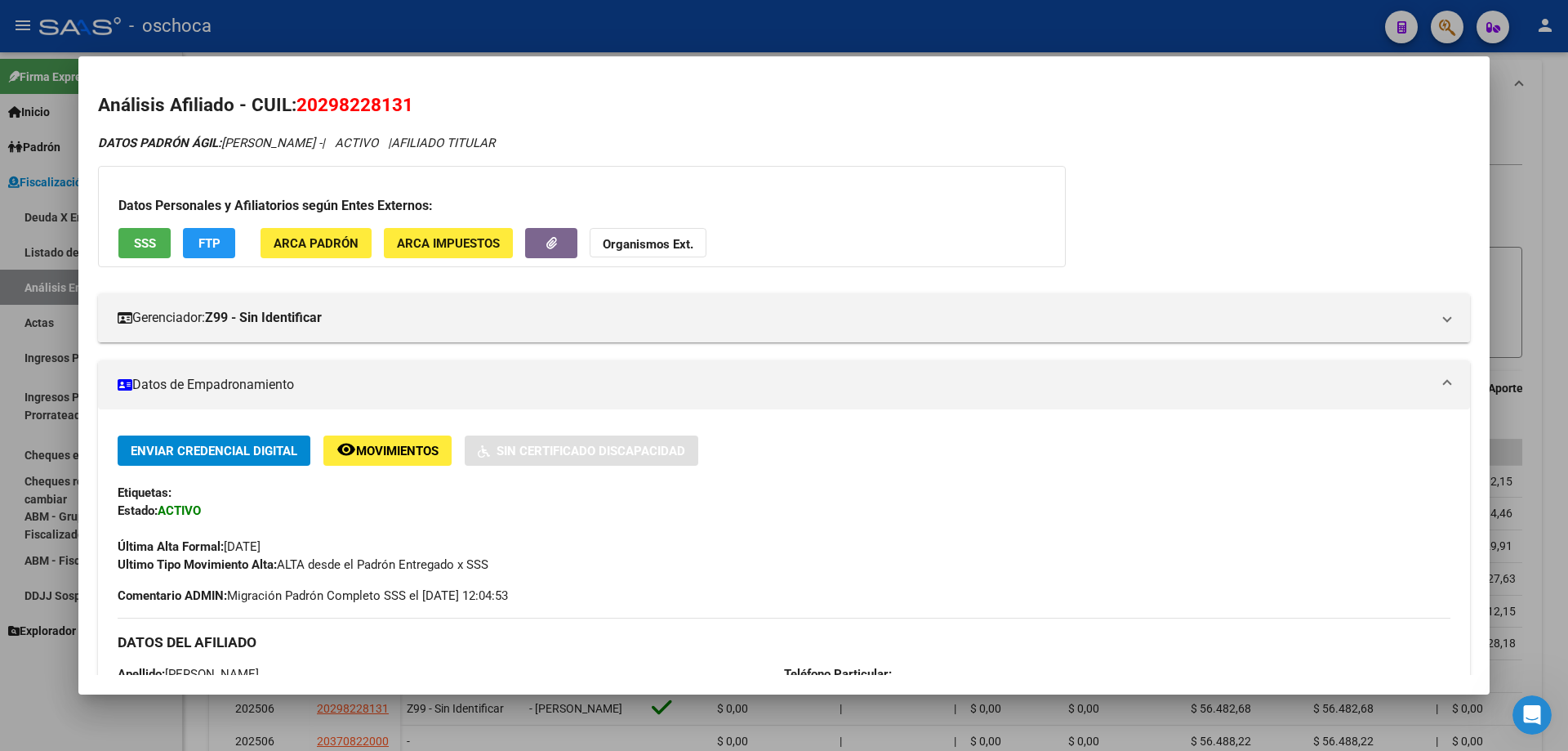
click at [149, 393] on mat-panel-title "Datos de Empadronamiento" at bounding box center [774, 384] width 1313 height 20
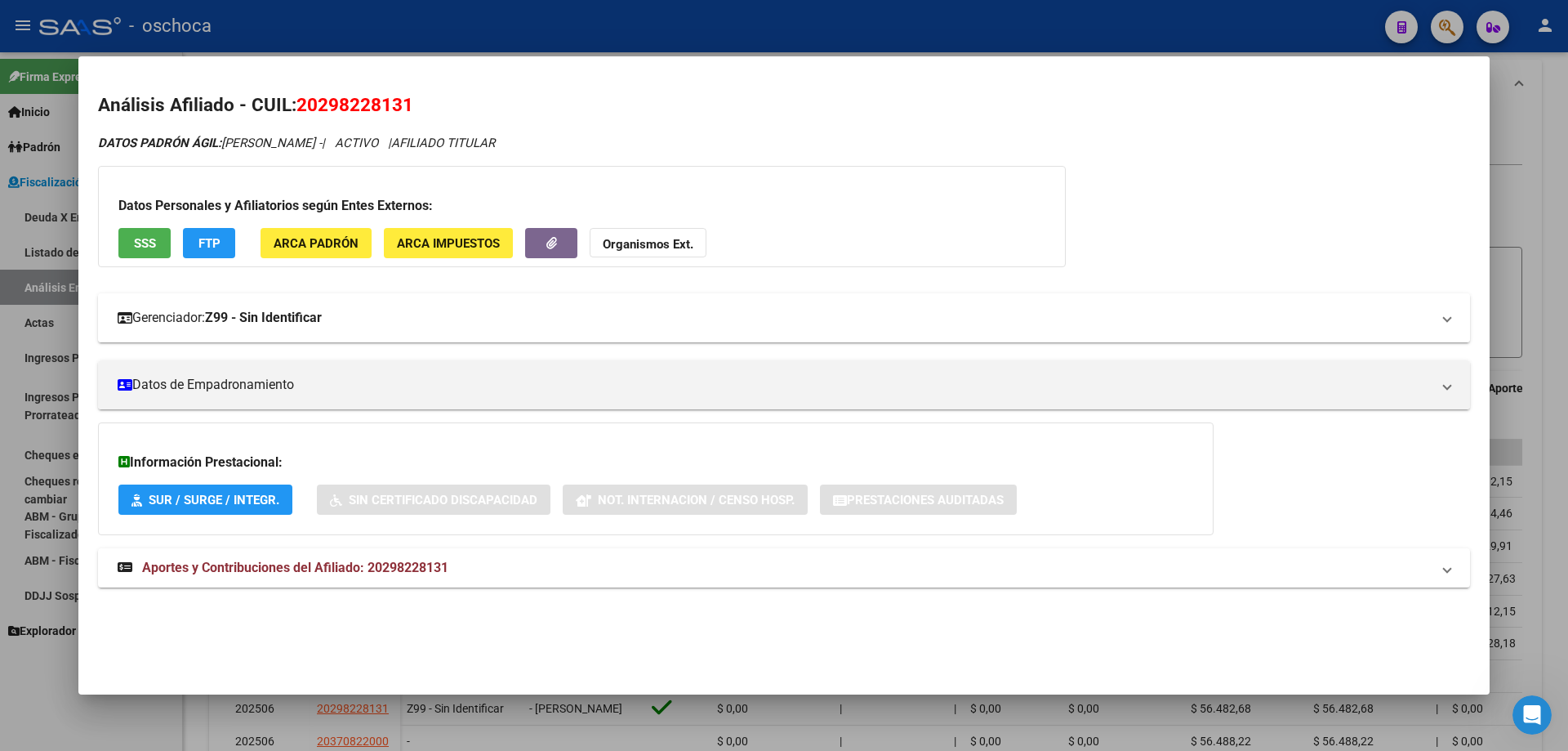
click at [205, 322] on mat-panel-title "Gerenciador: Z99 - Sin Identificar" at bounding box center [774, 317] width 1313 height 20
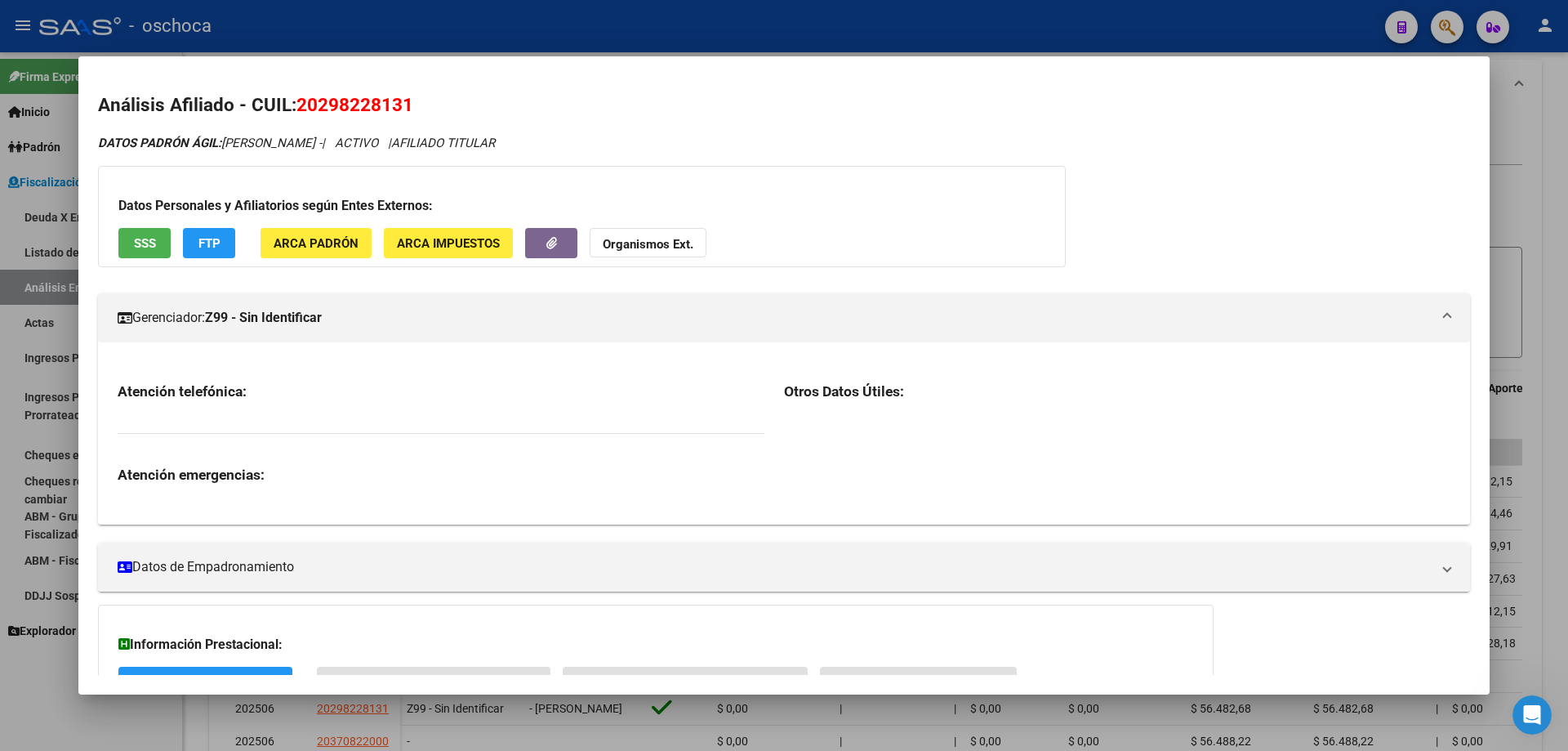
click at [205, 322] on mat-panel-title "Gerenciador: Z99 - Sin Identificar" at bounding box center [774, 317] width 1313 height 20
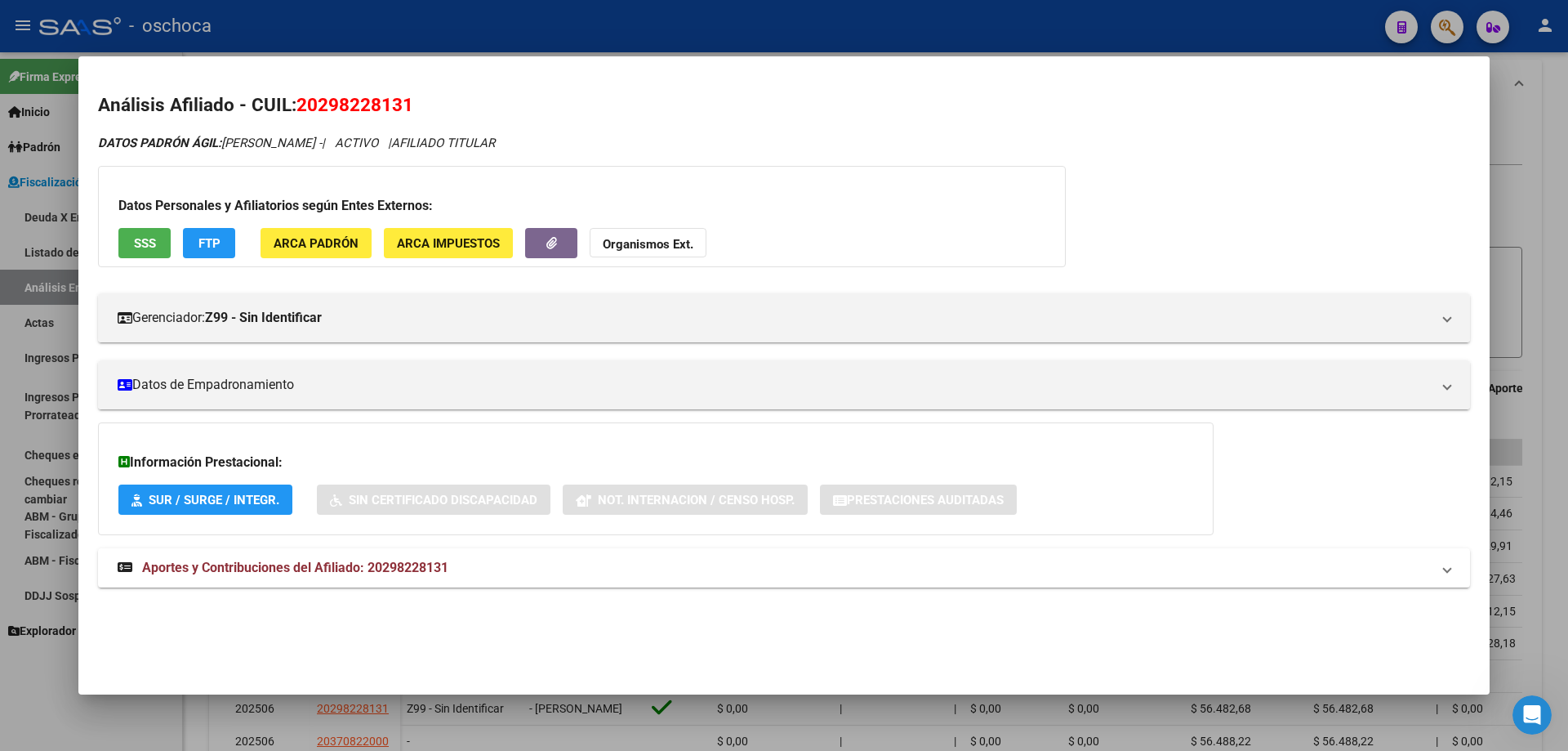
click at [1264, 208] on div "DATOS PADRÓN ÁGIL: [PERSON_NAME] - | ACTIVO | AFILIADO TITULAR Datos Personales…" at bounding box center [784, 370] width 1372 height 472
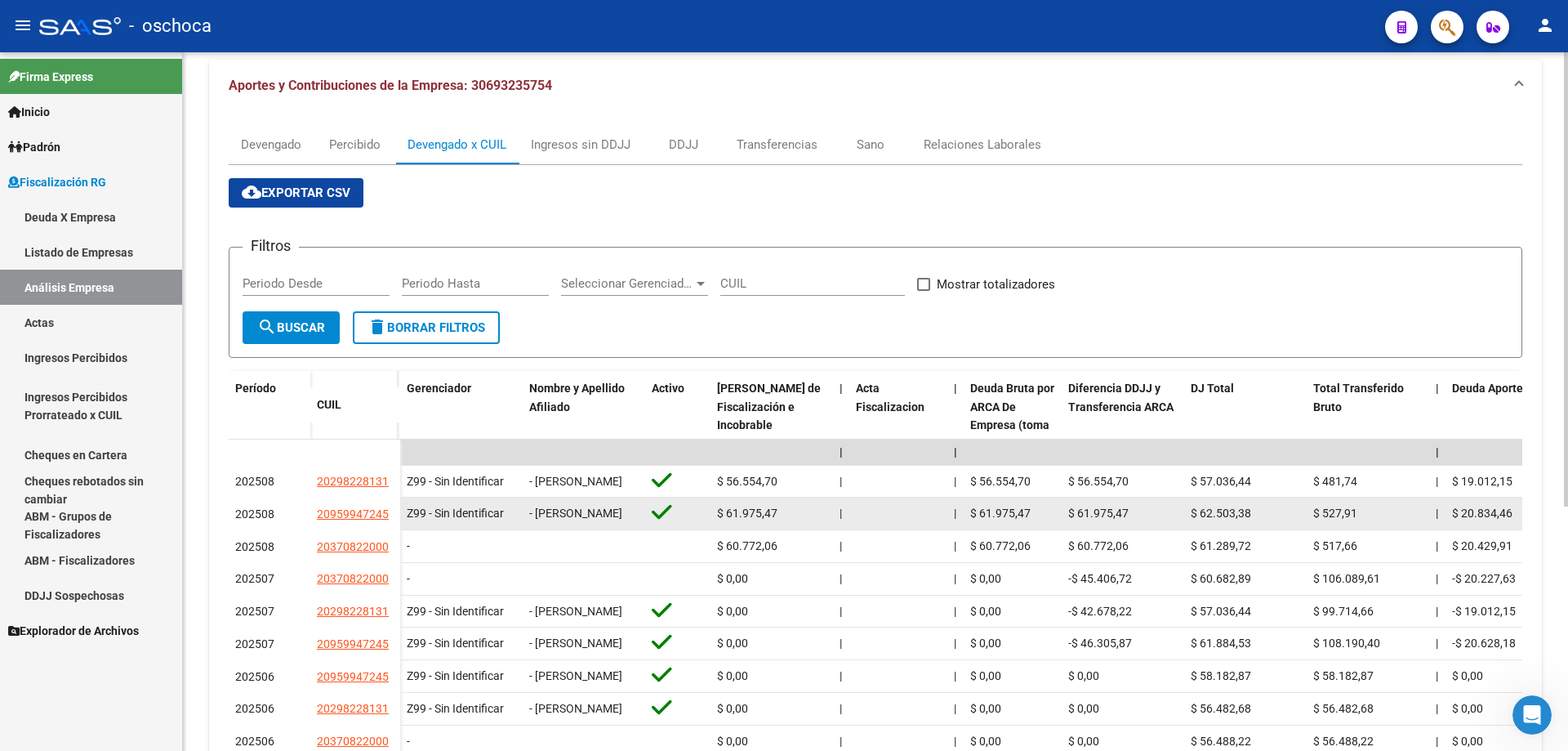
scroll to position [3, 0]
click at [371, 520] on span "20959947245" at bounding box center [353, 513] width 72 height 13
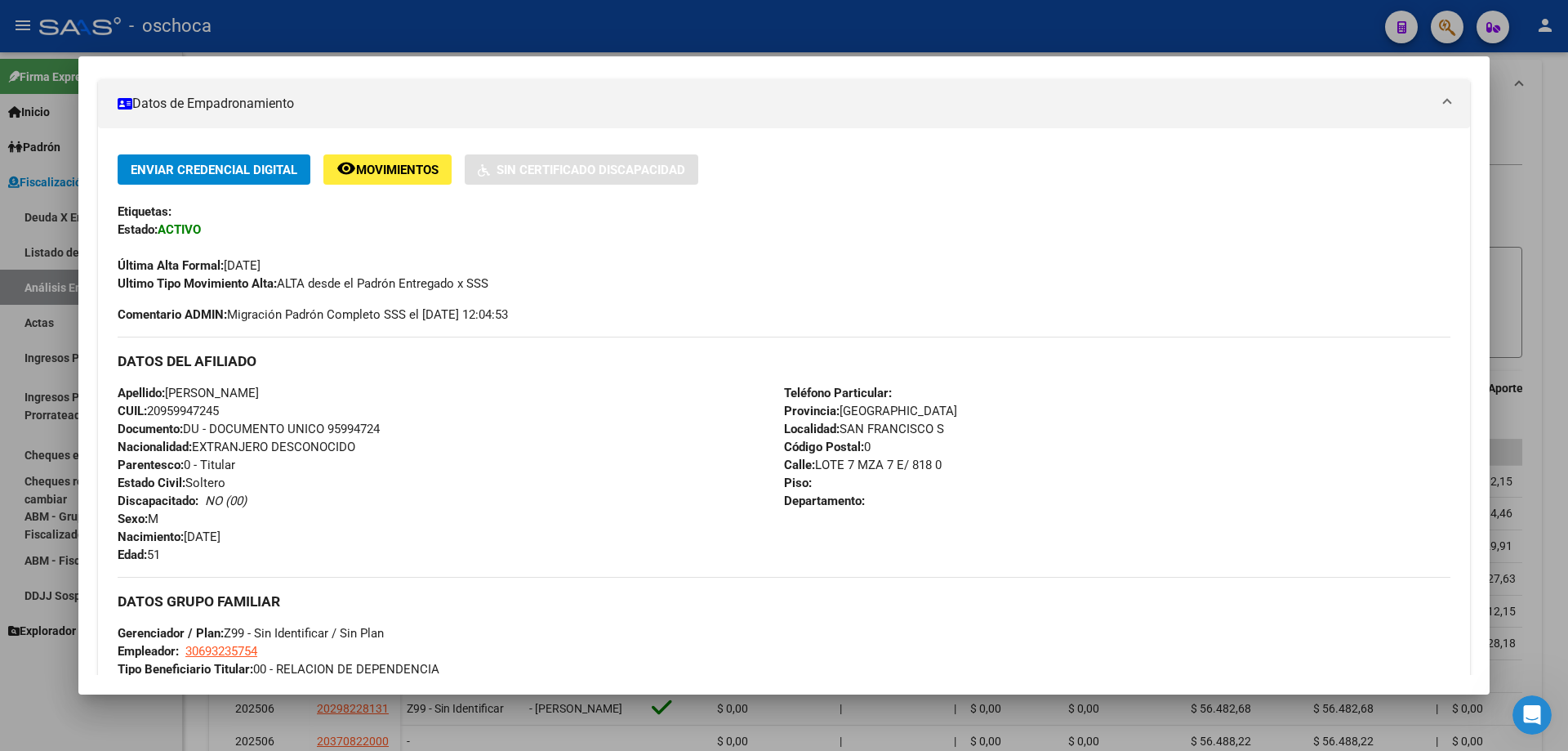
scroll to position [0, 0]
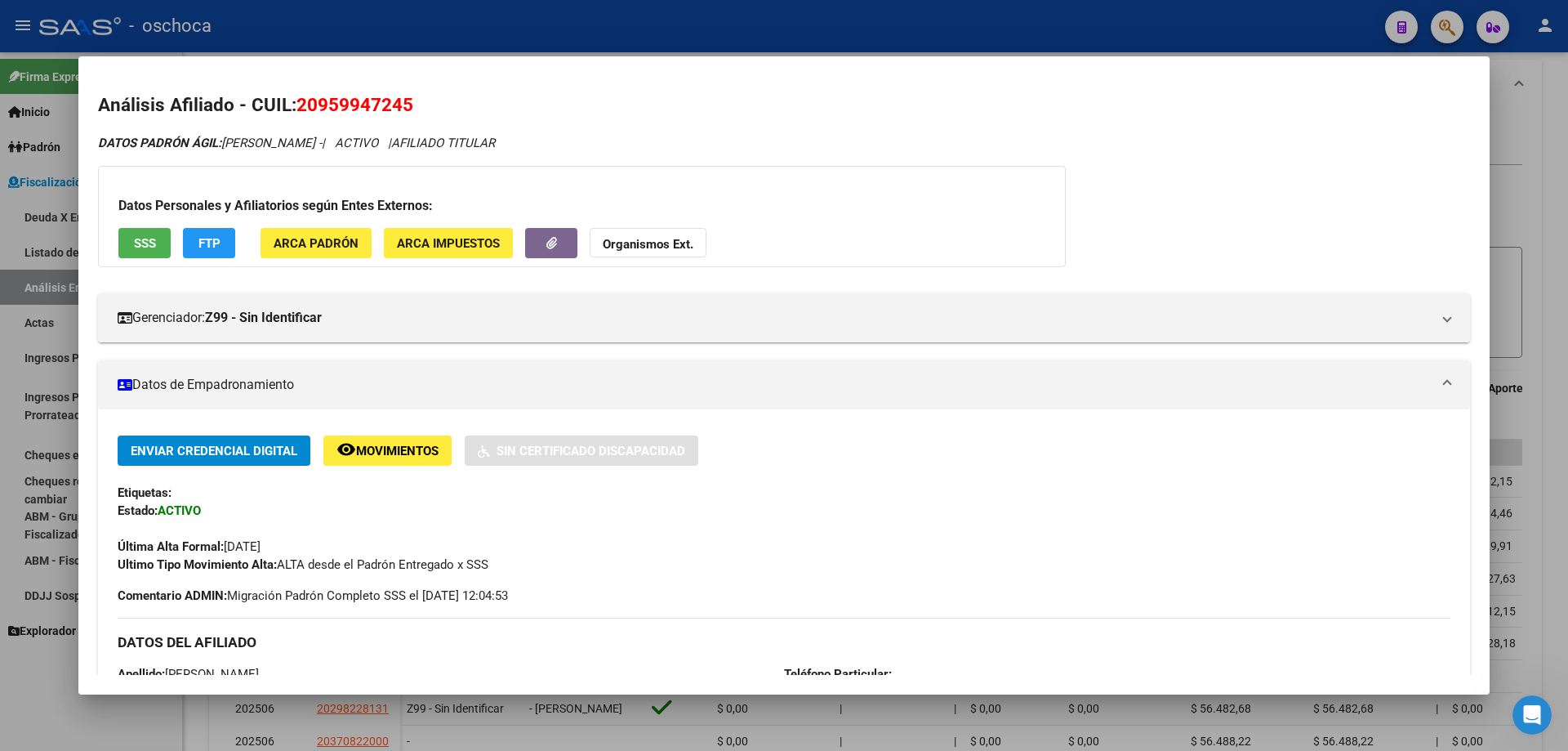
click at [1509, 118] on div at bounding box center [784, 375] width 1568 height 751
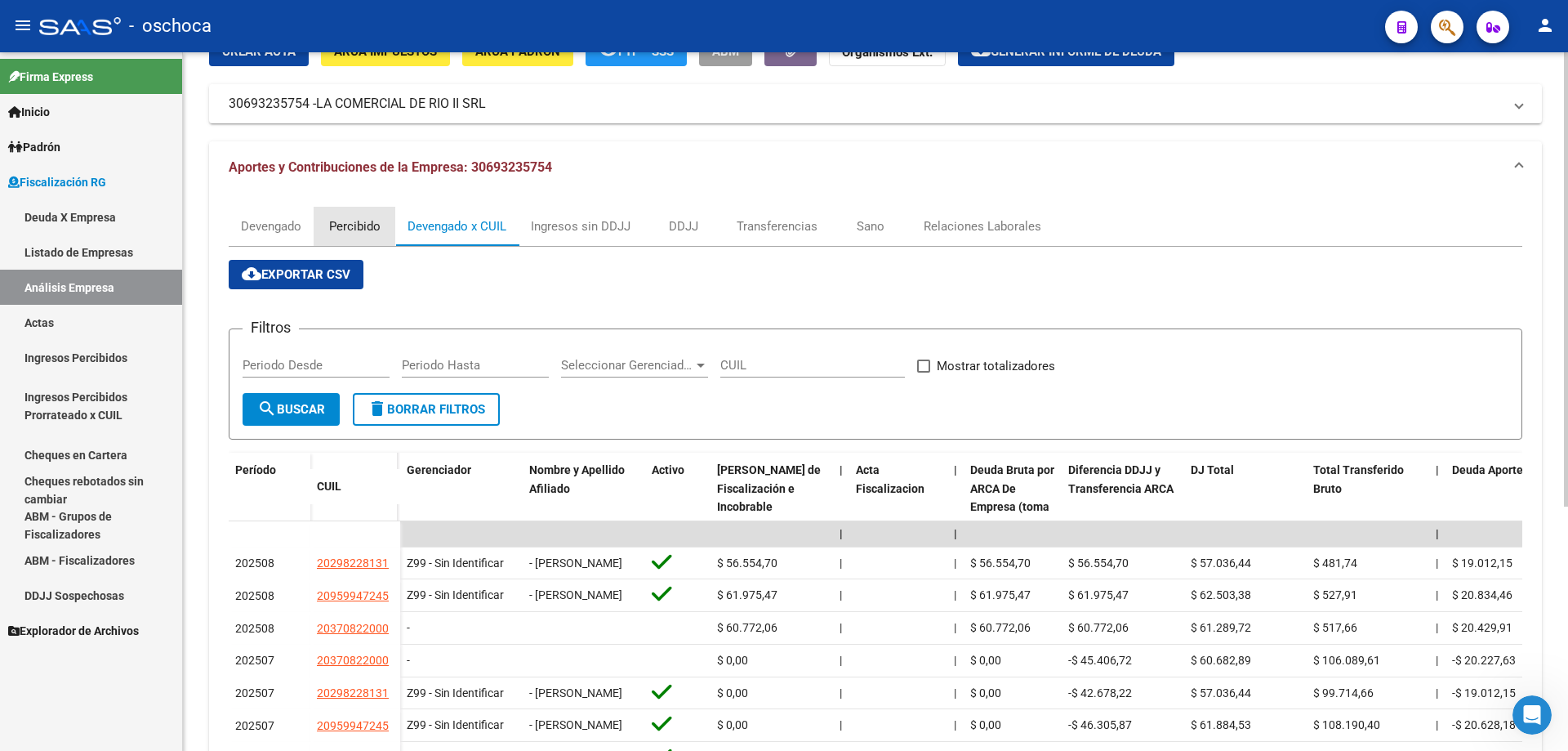
click at [353, 222] on div "Percibido" at bounding box center [355, 226] width 51 height 18
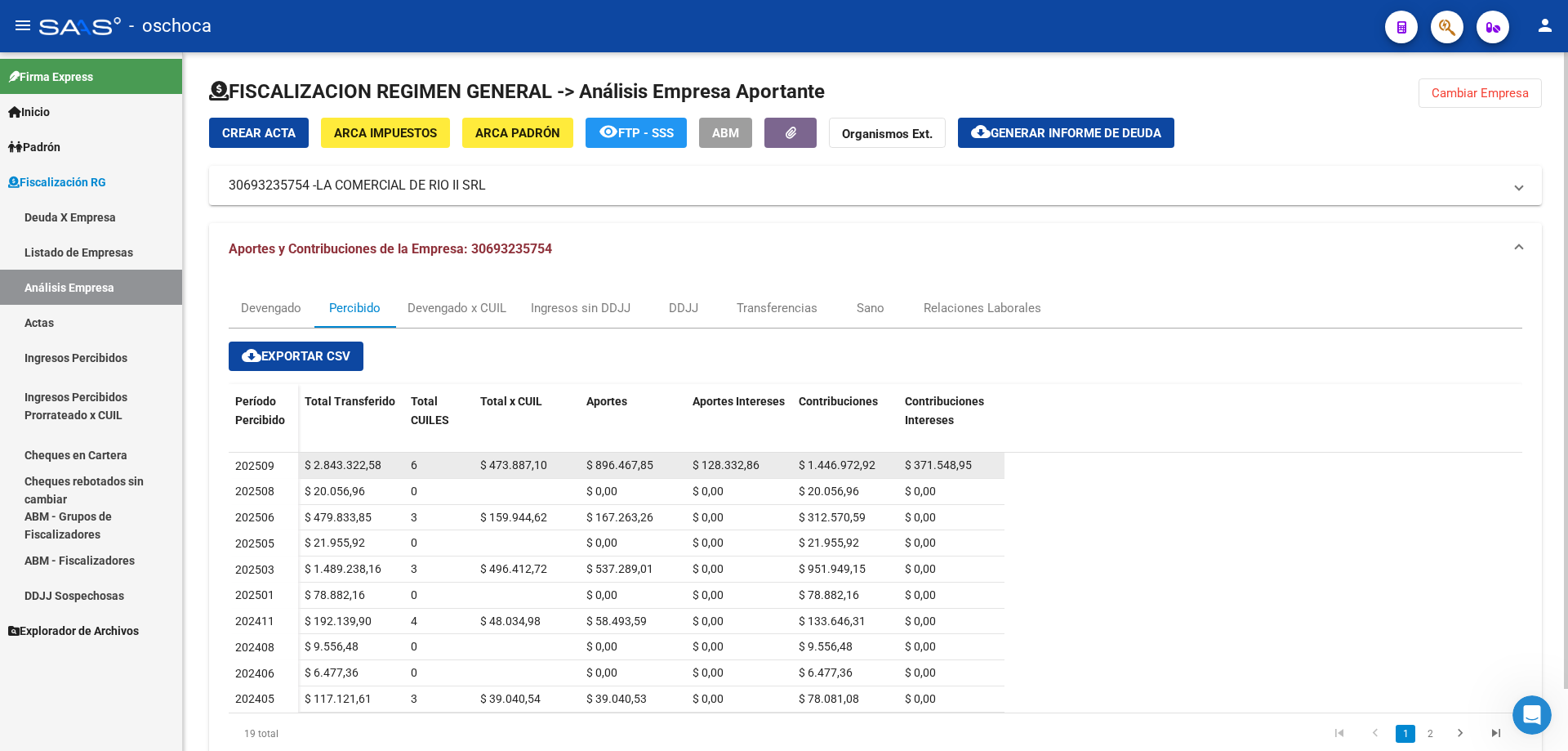
click at [335, 462] on span "$ 2.843.322,58" at bounding box center [343, 465] width 77 height 13
click at [488, 305] on div "Devengado x CUIL" at bounding box center [457, 308] width 99 height 18
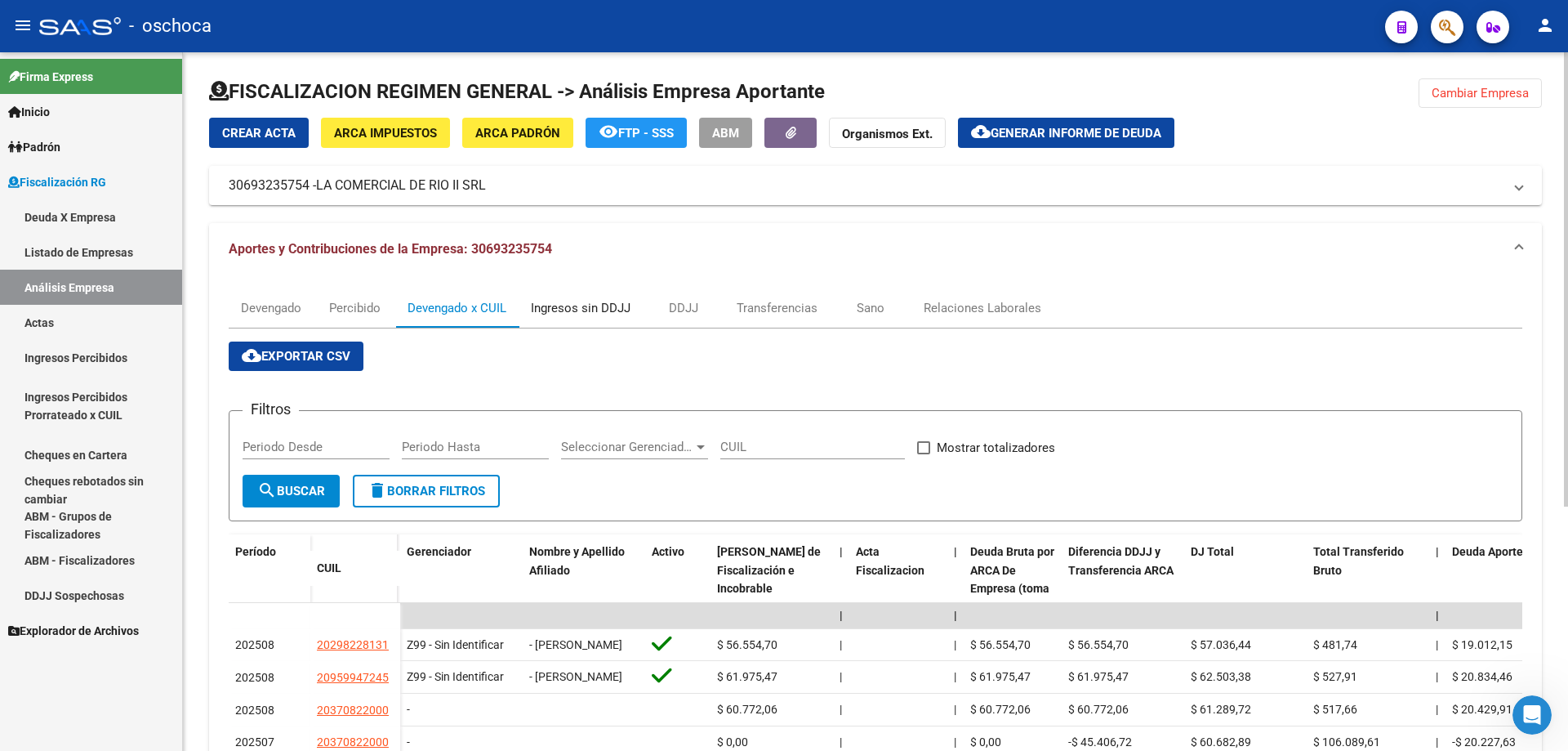
click at [587, 303] on div "Ingresos sin DDJJ" at bounding box center [580, 308] width 100 height 18
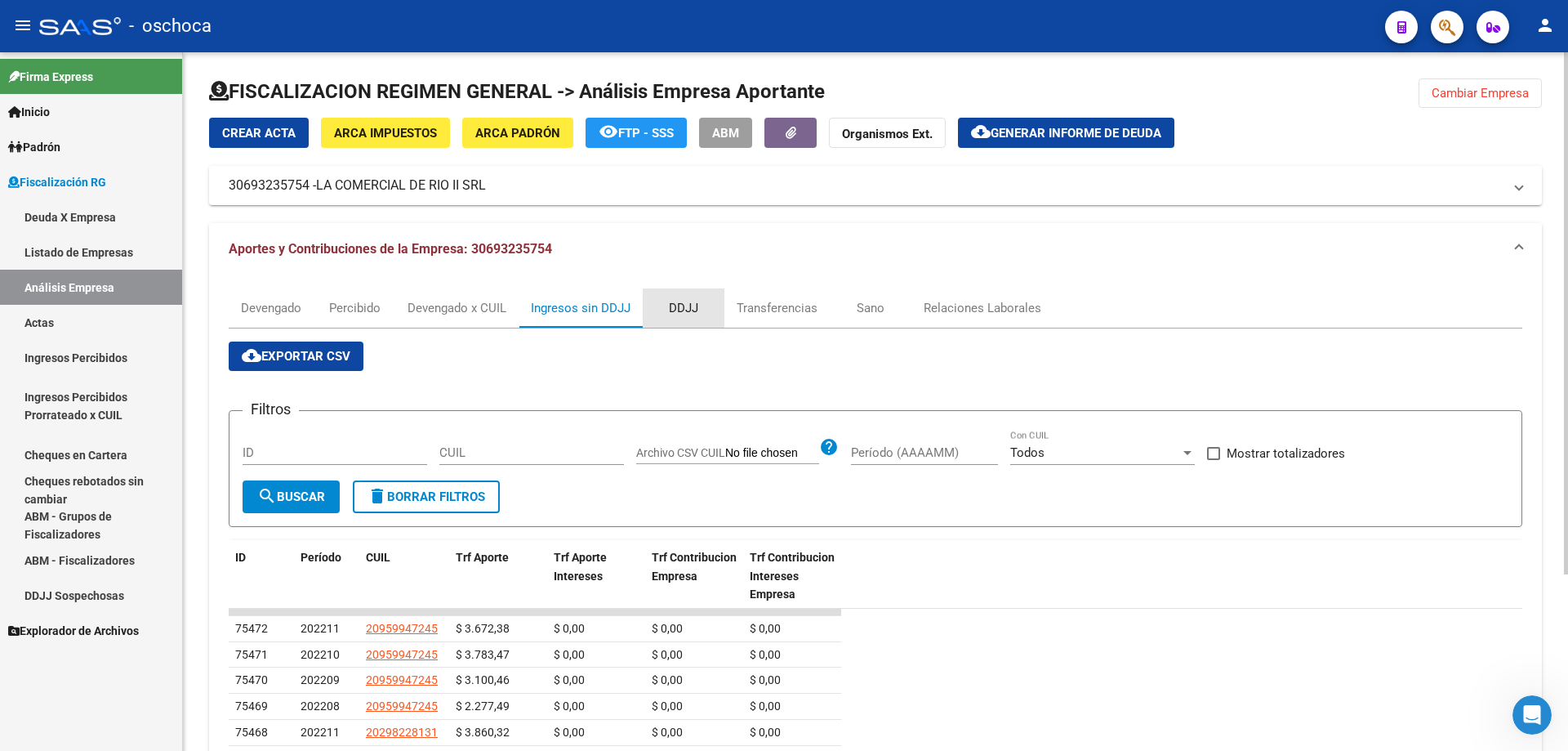
click at [687, 314] on div "DDJJ" at bounding box center [683, 308] width 29 height 18
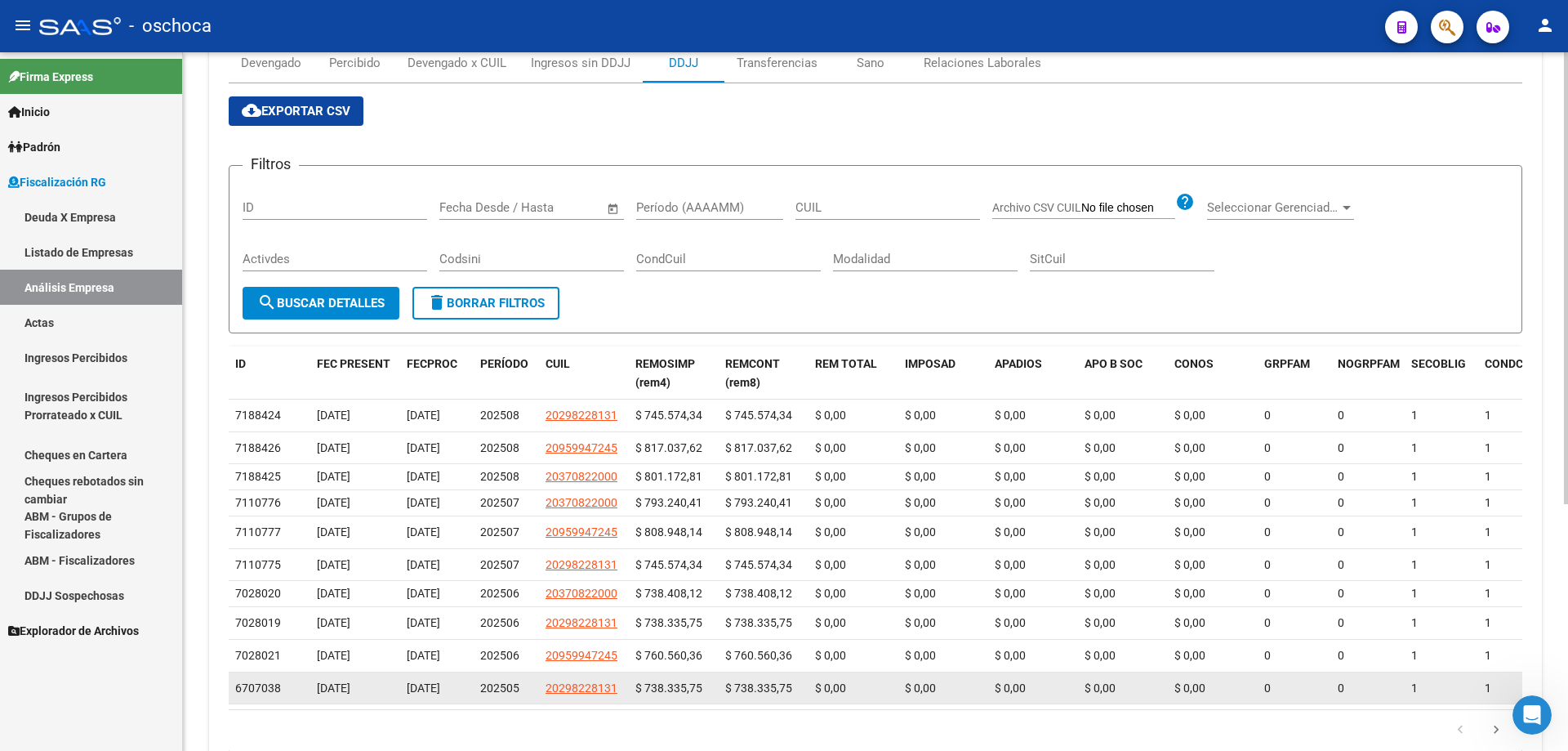
scroll to position [326, 0]
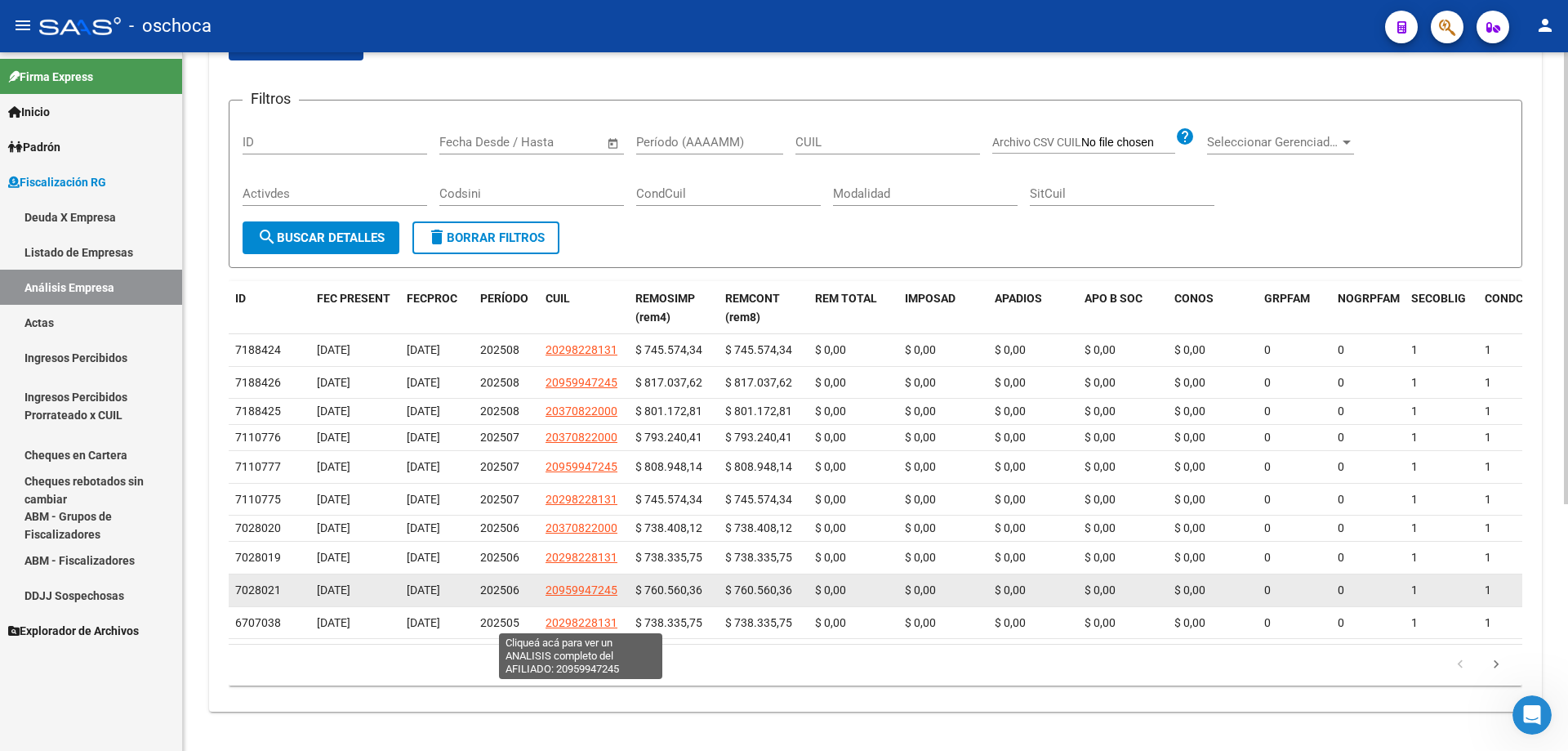
click at [580, 597] on span "20959947245" at bounding box center [581, 589] width 72 height 13
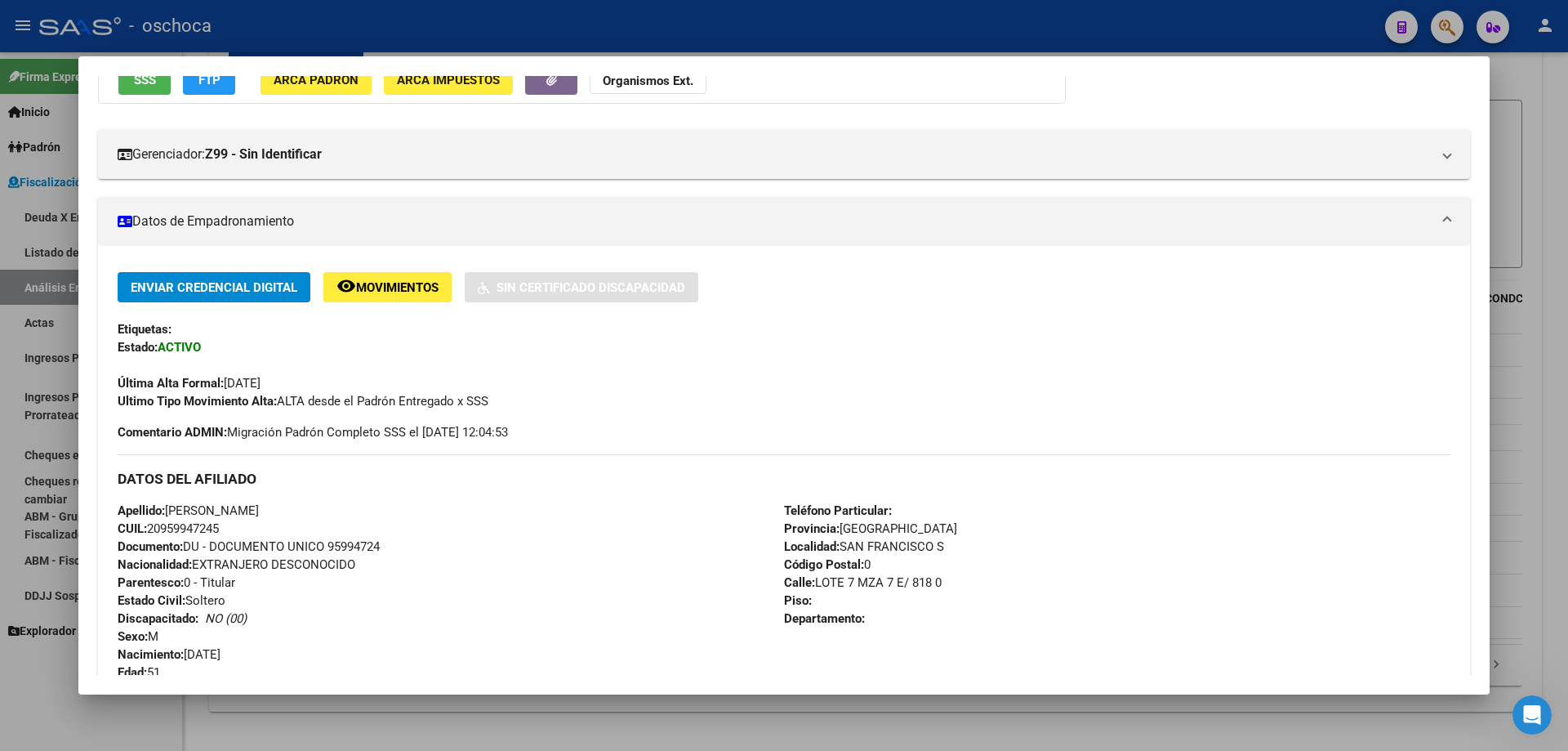
scroll to position [82, 0]
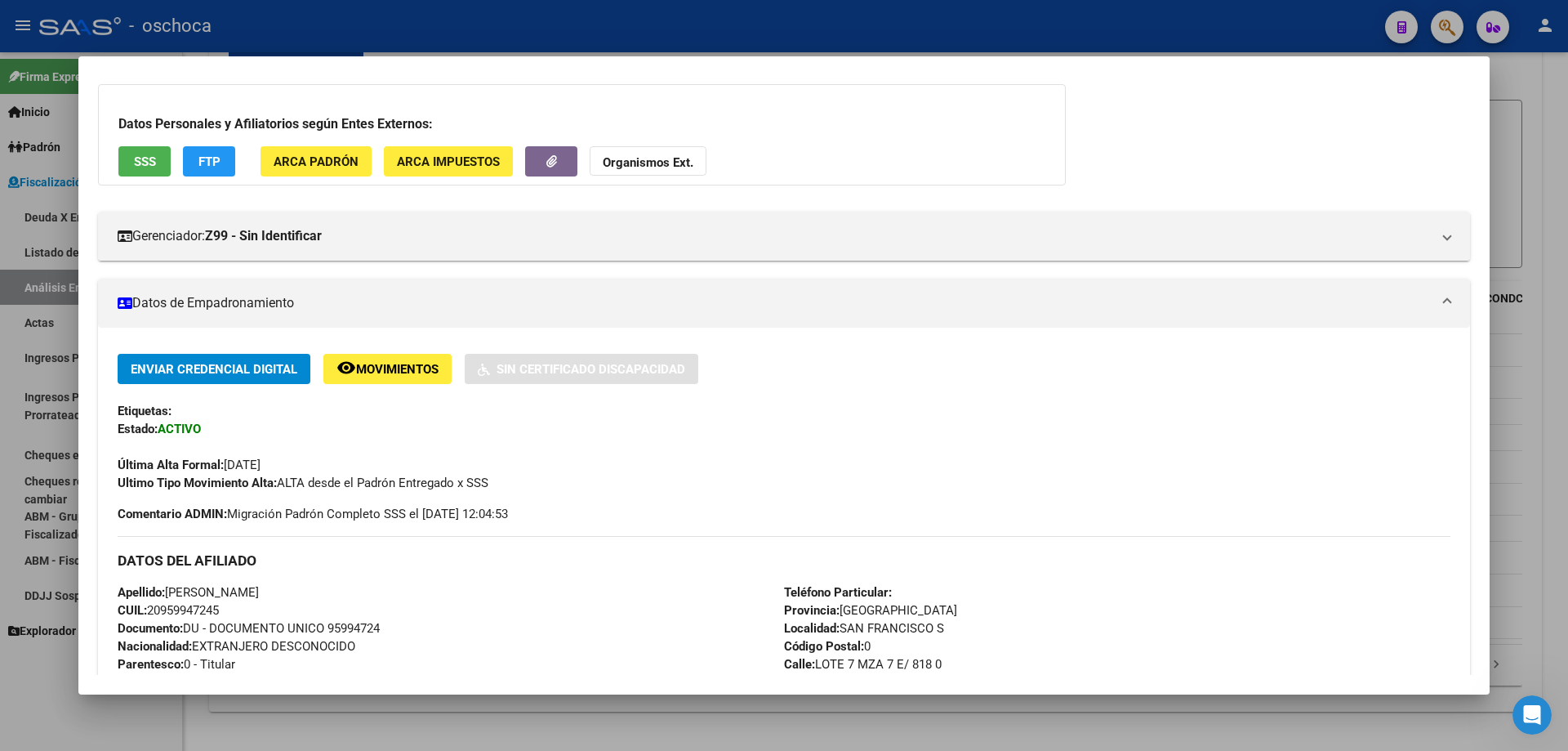
click at [55, 337] on div at bounding box center [784, 375] width 1568 height 751
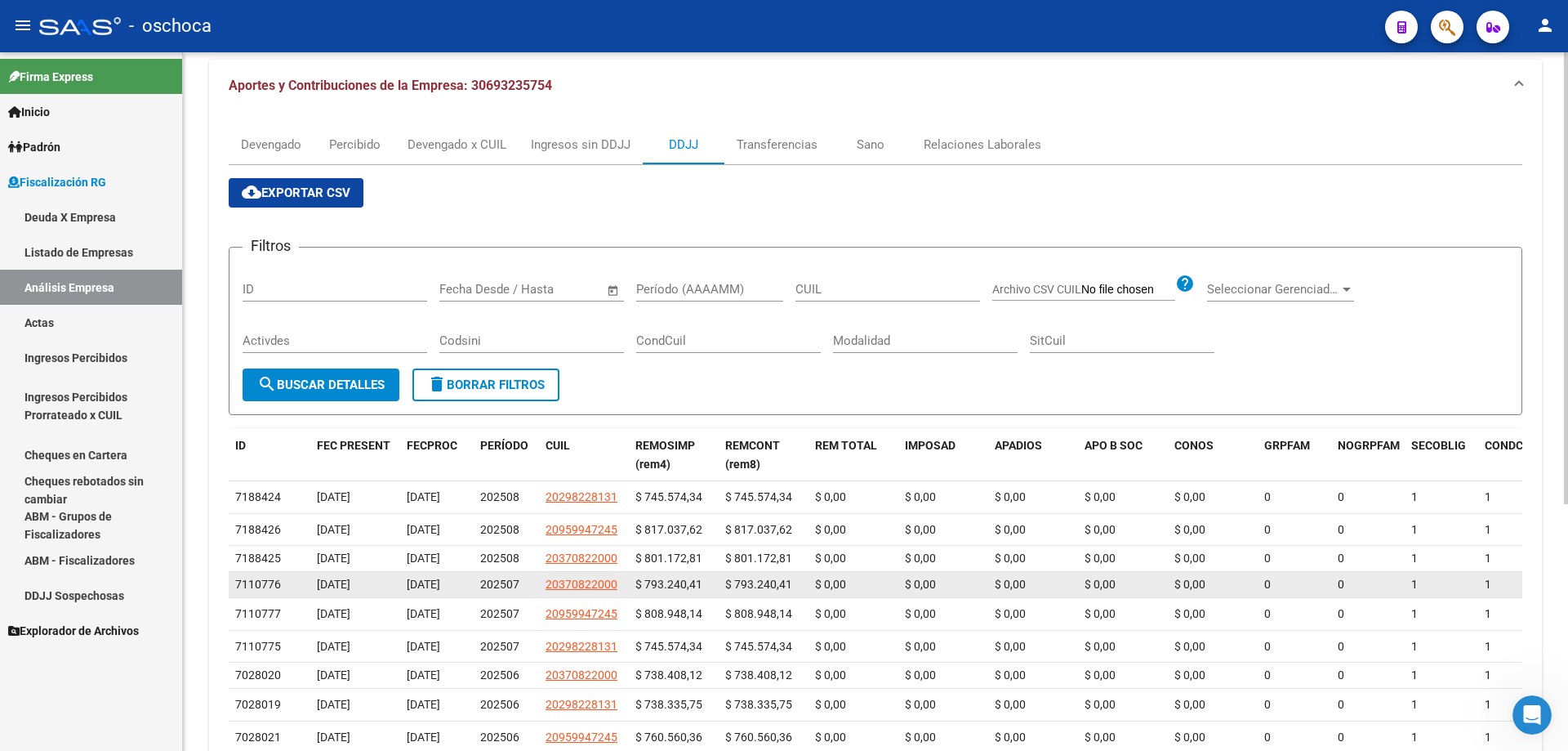
scroll to position [245, 0]
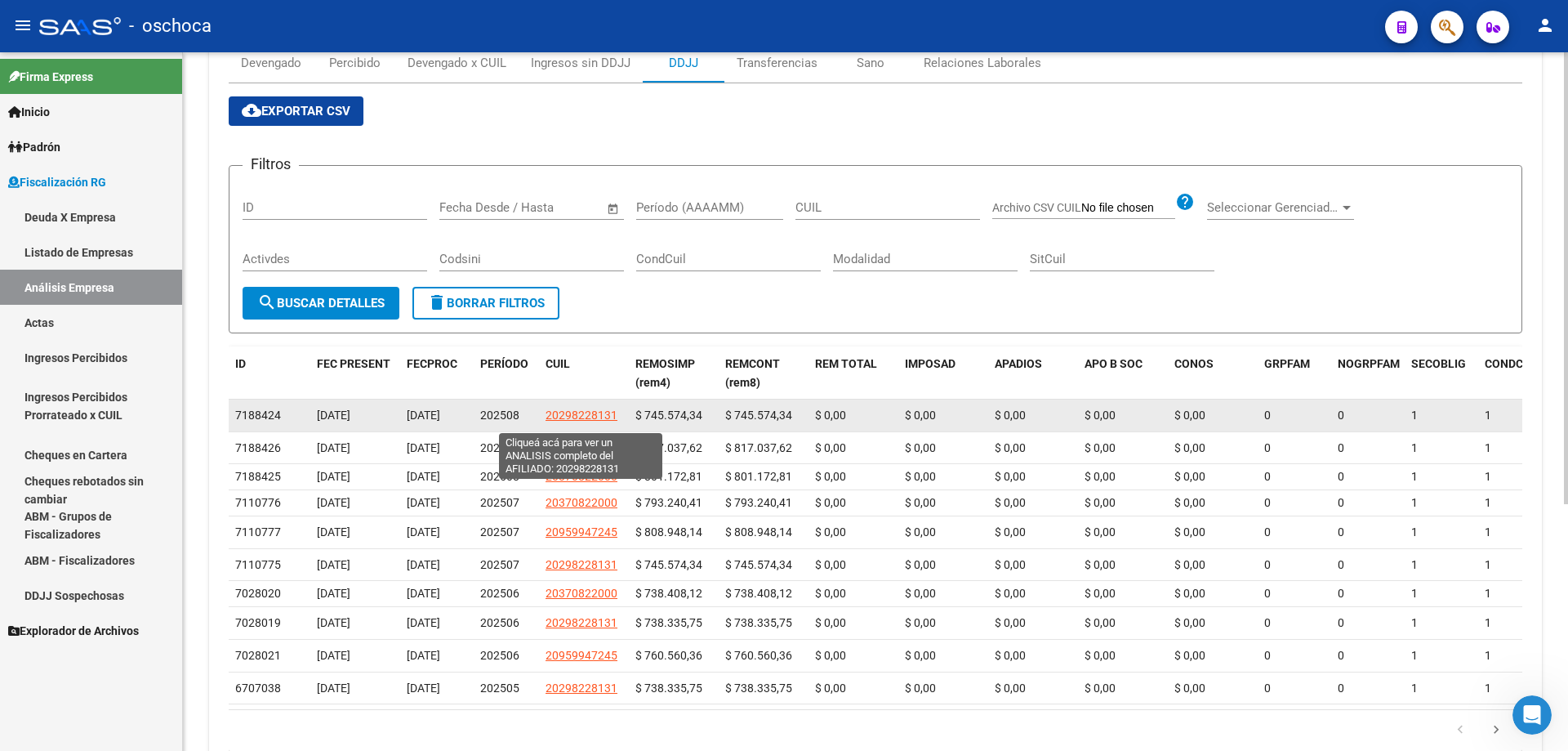
click at [596, 421] on span "20298228131" at bounding box center [581, 414] width 72 height 13
type textarea "20298228131"
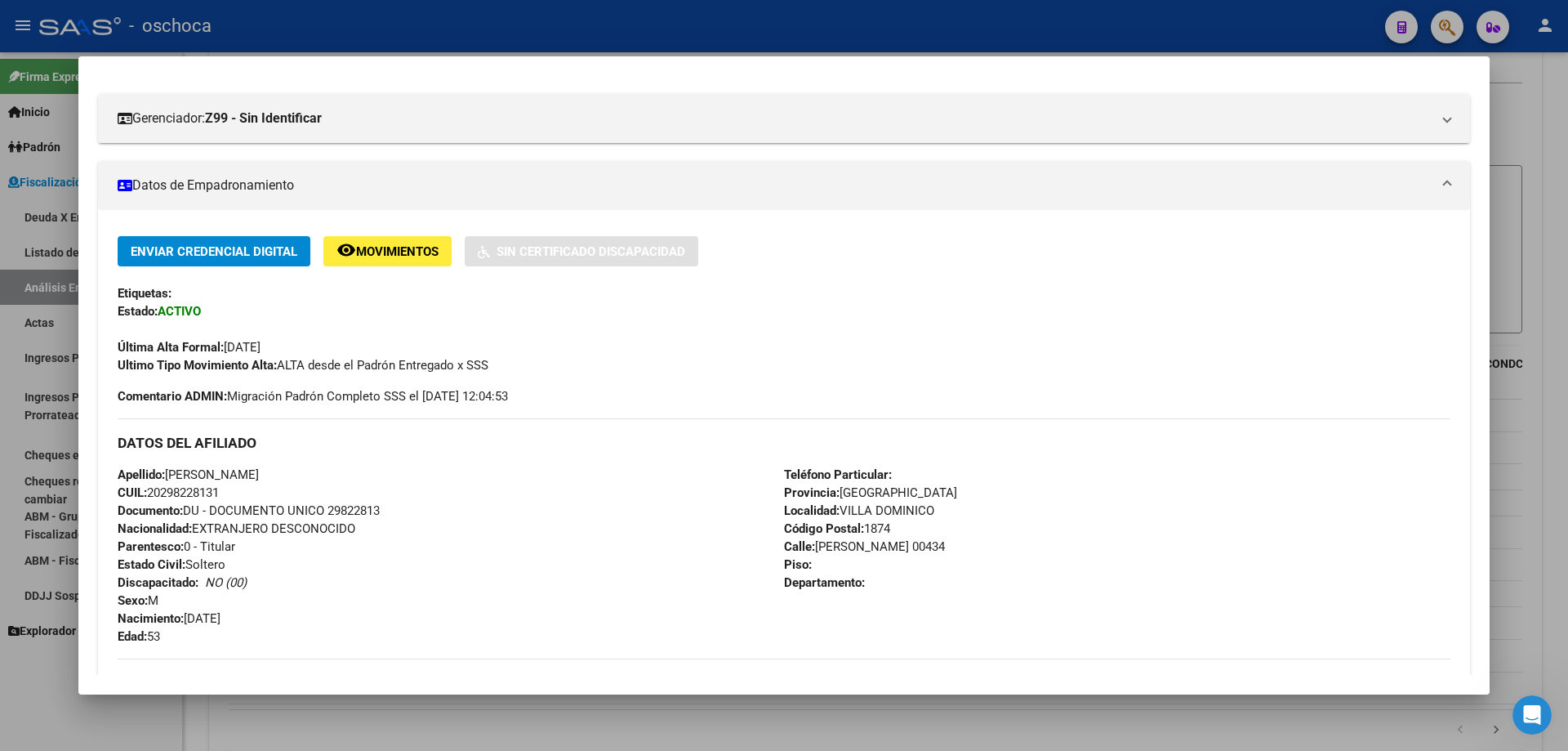
scroll to position [0, 0]
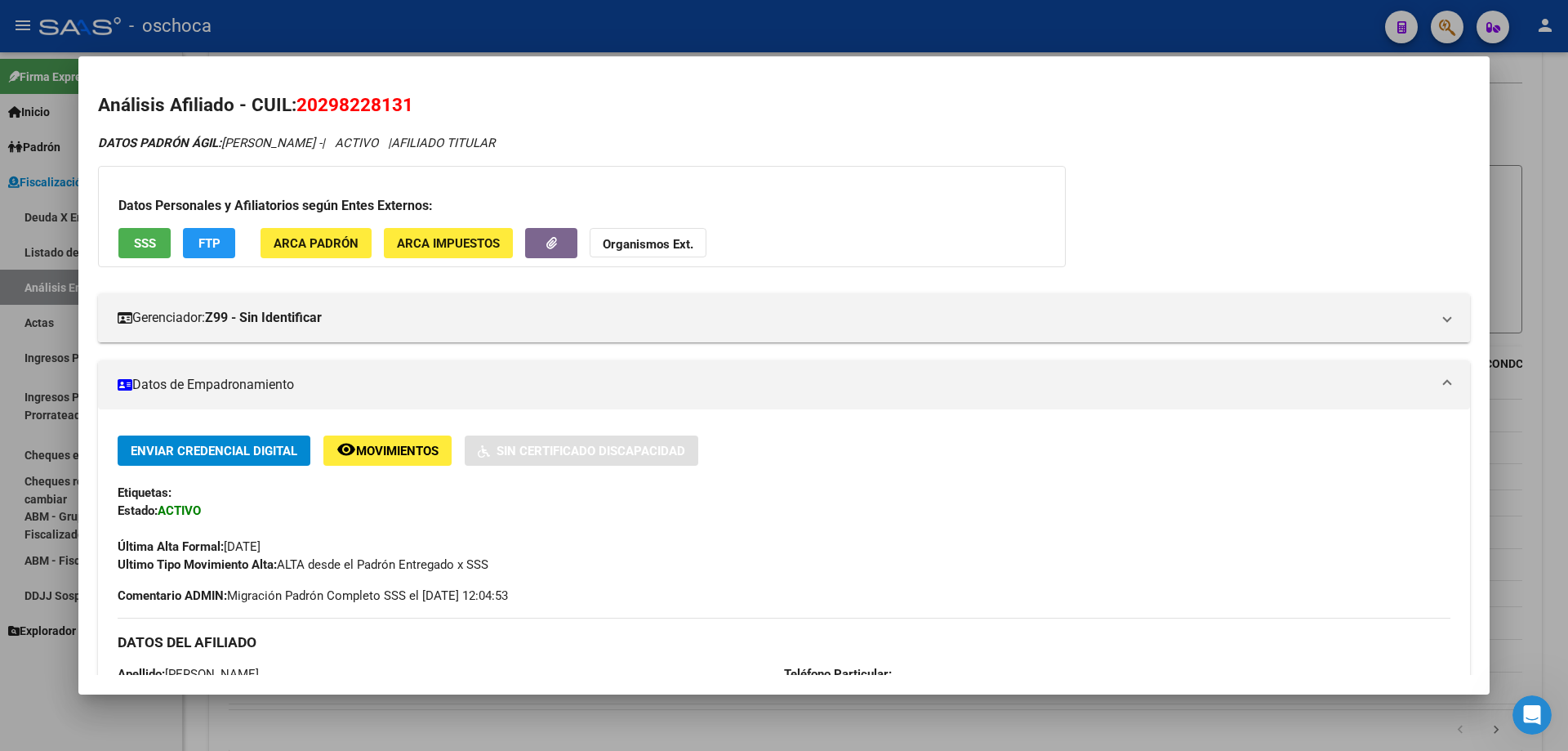
drag, startPoint x: 1549, startPoint y: 228, endPoint x: 1513, endPoint y: 235, distance: 36.7
click at [1548, 228] on div at bounding box center [784, 375] width 1568 height 751
